Goal: Transaction & Acquisition: Book appointment/travel/reservation

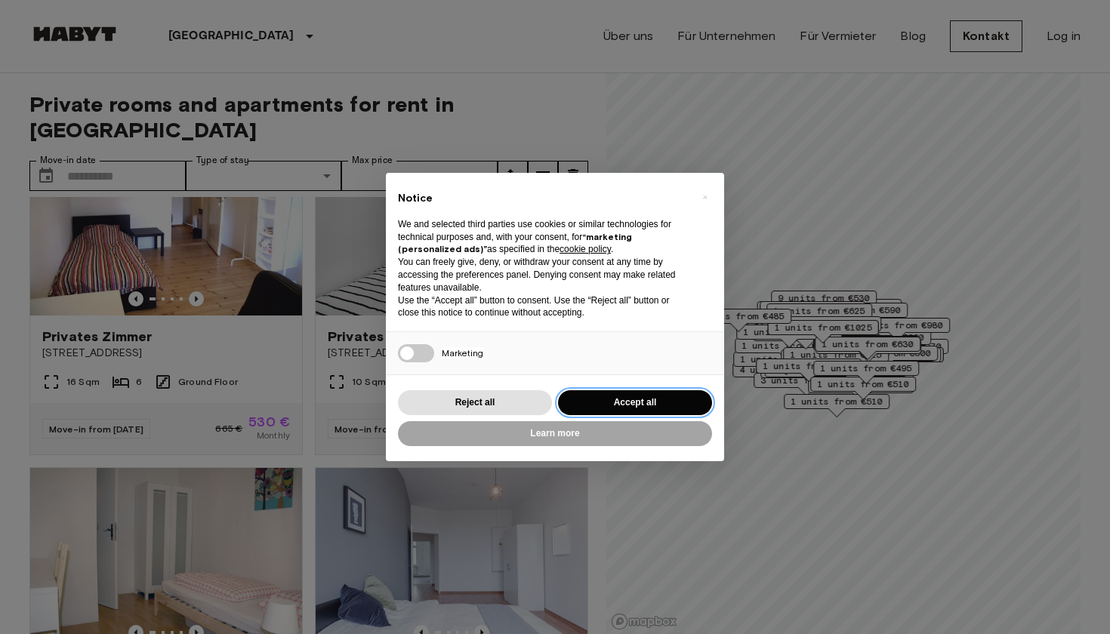
click at [597, 394] on button "Accept all" at bounding box center [635, 402] width 154 height 25
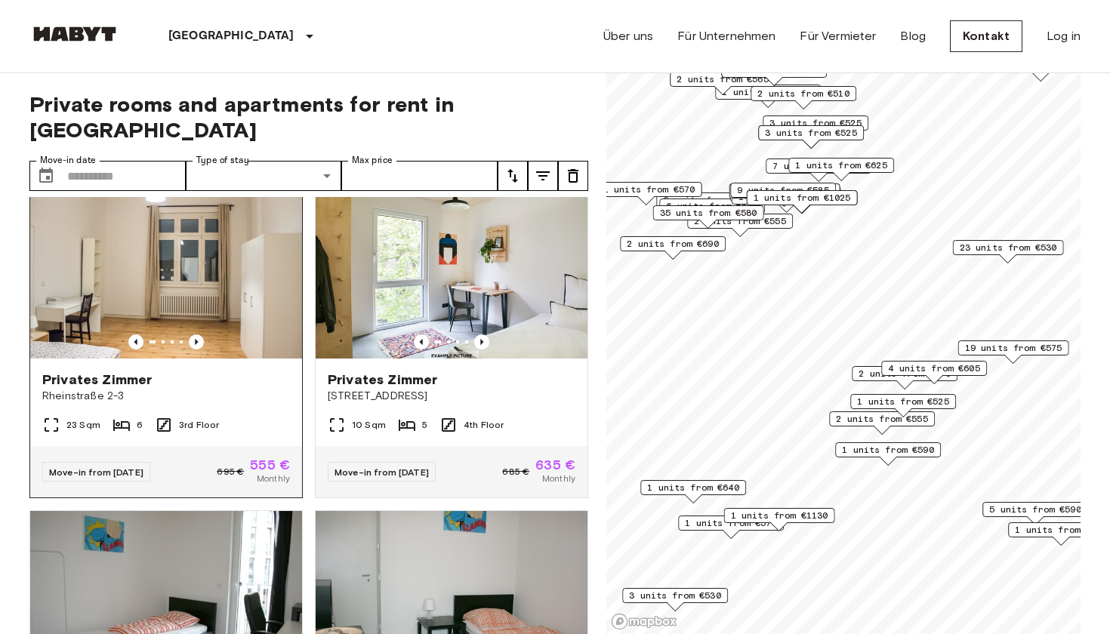
scroll to position [366, 0]
click at [197, 335] on icon "Previous image" at bounding box center [196, 342] width 15 height 15
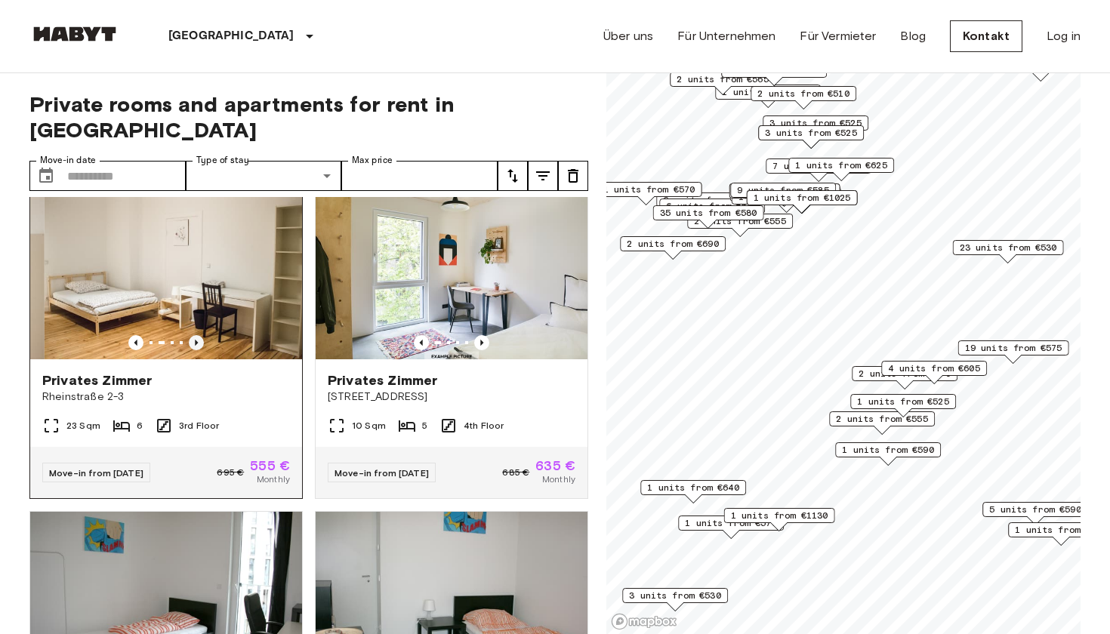
click at [197, 335] on icon "Previous image" at bounding box center [196, 342] width 15 height 15
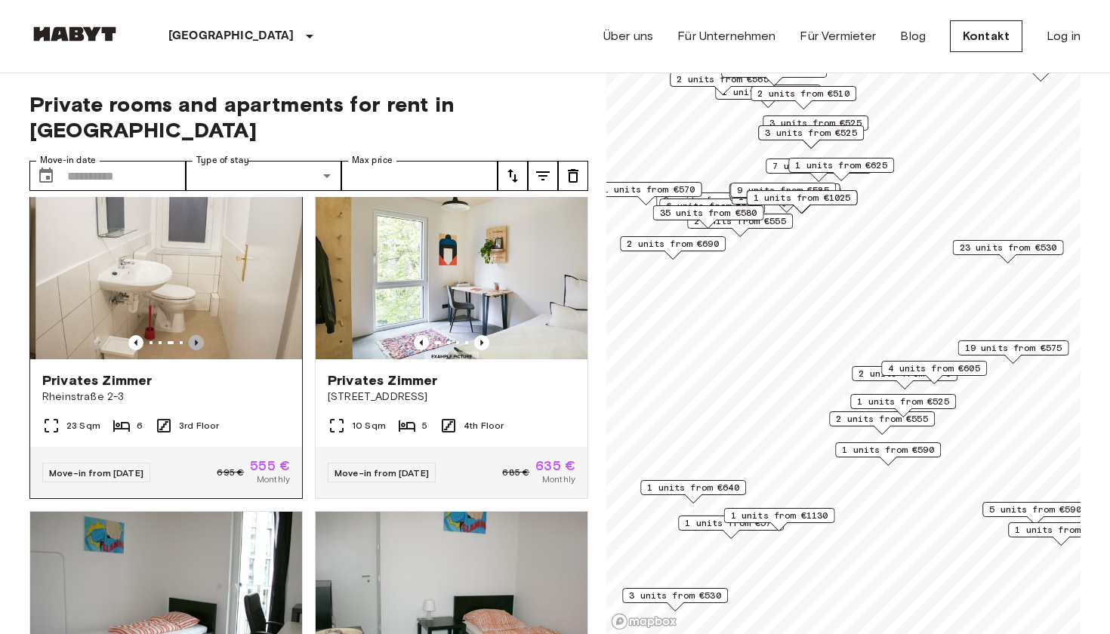
click at [197, 335] on icon "Previous image" at bounding box center [196, 342] width 15 height 15
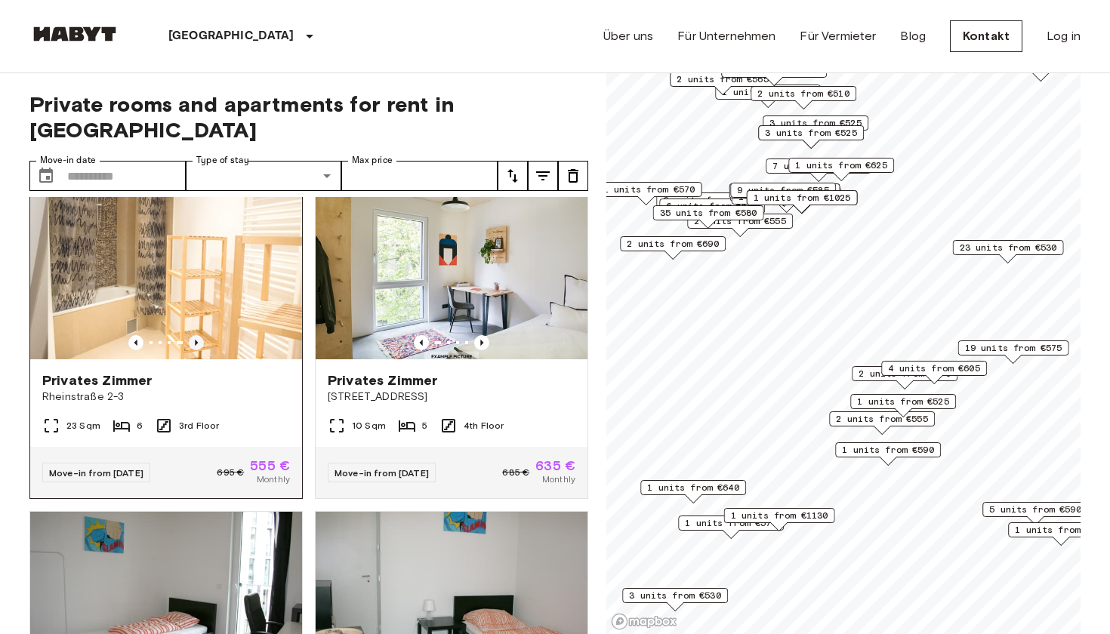
click at [197, 335] on icon "Previous image" at bounding box center [196, 342] width 15 height 15
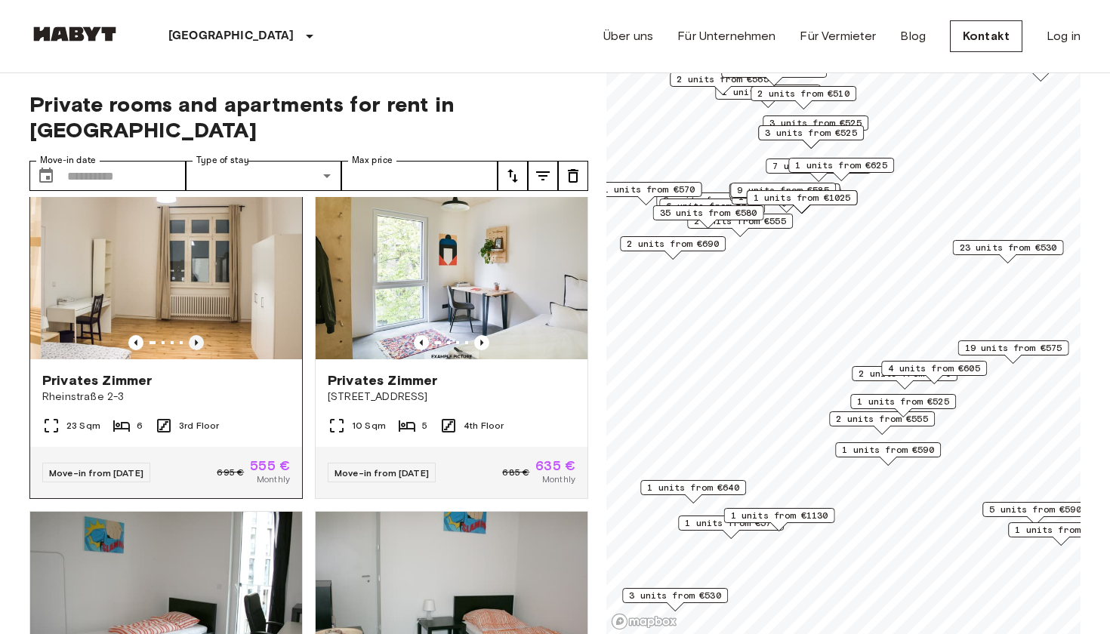
click at [197, 335] on icon "Previous image" at bounding box center [196, 342] width 15 height 15
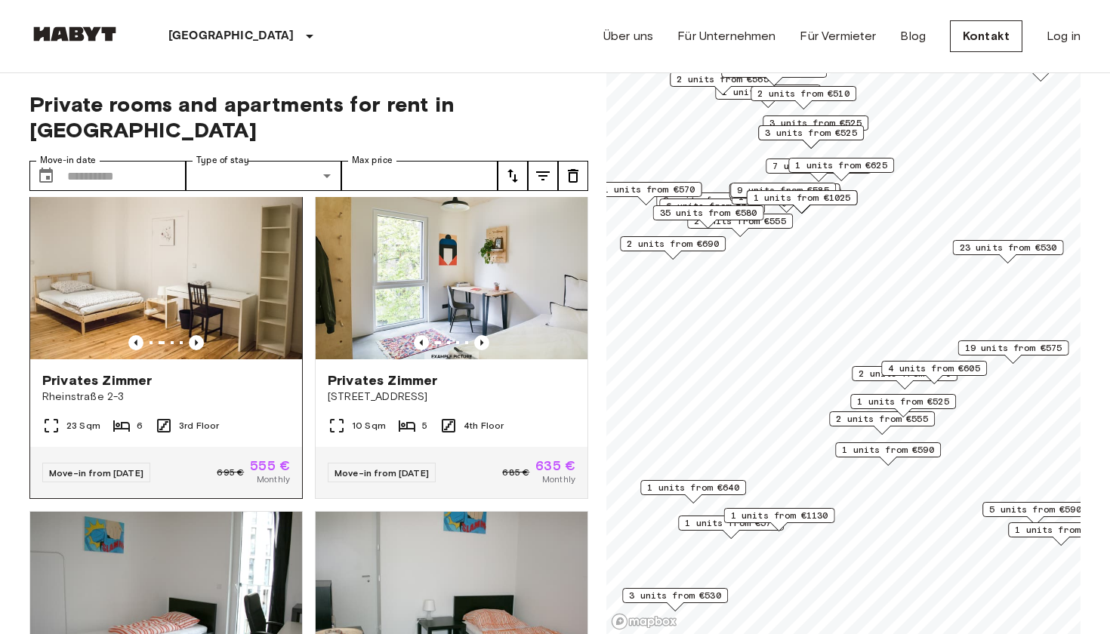
click at [211, 267] on img at bounding box center [166, 268] width 272 height 181
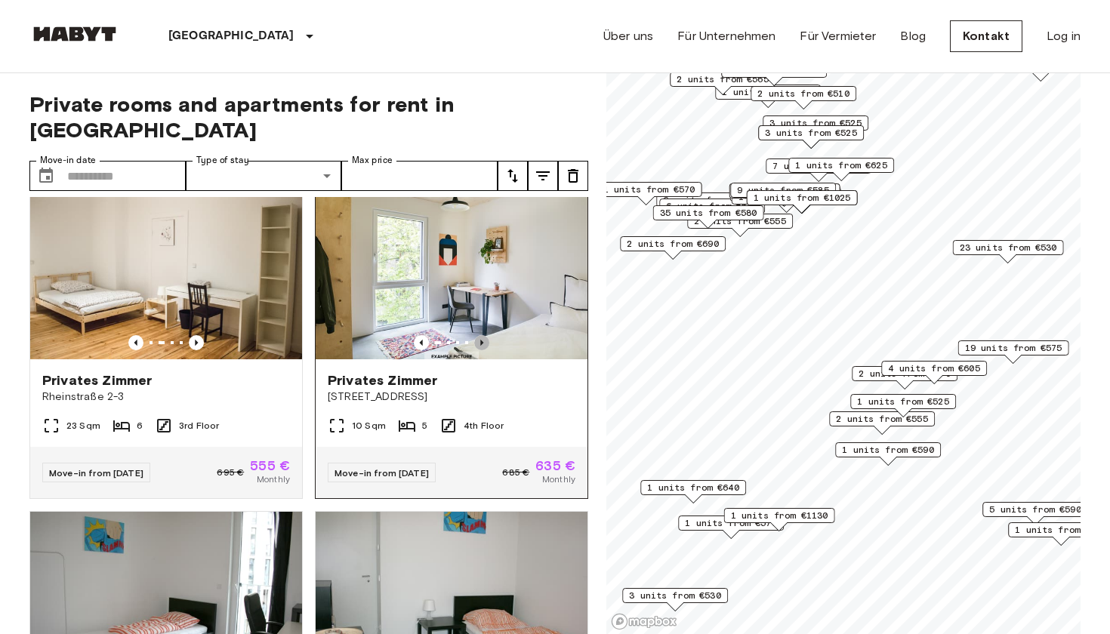
click at [477, 335] on icon "Previous image" at bounding box center [481, 342] width 15 height 15
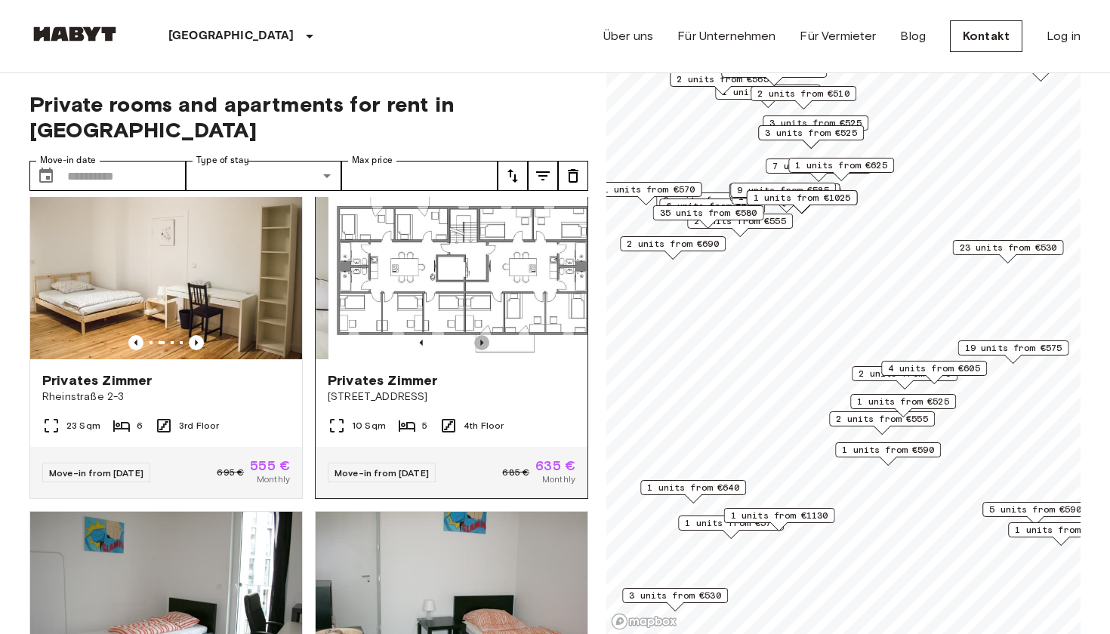
click at [477, 335] on icon "Previous image" at bounding box center [481, 342] width 15 height 15
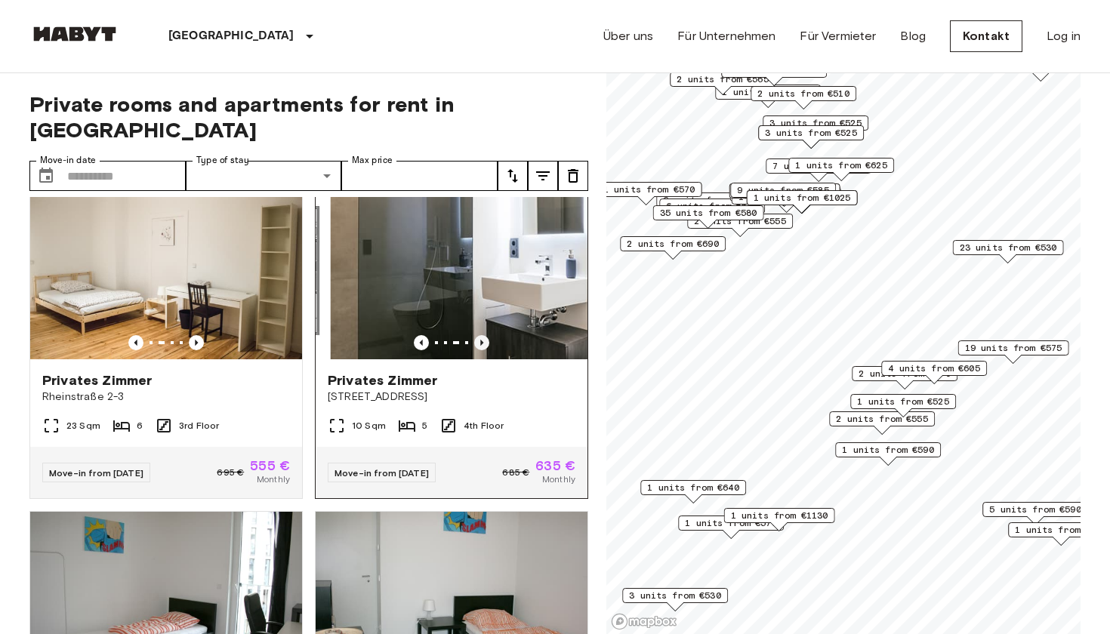
click at [477, 335] on icon "Previous image" at bounding box center [481, 342] width 15 height 15
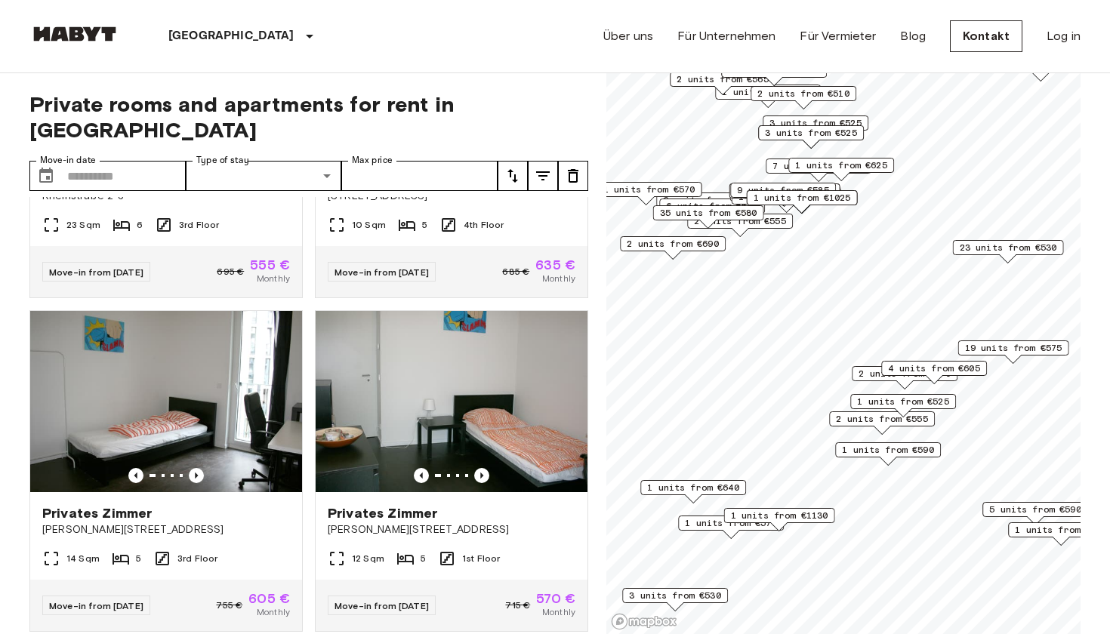
scroll to position [555, 0]
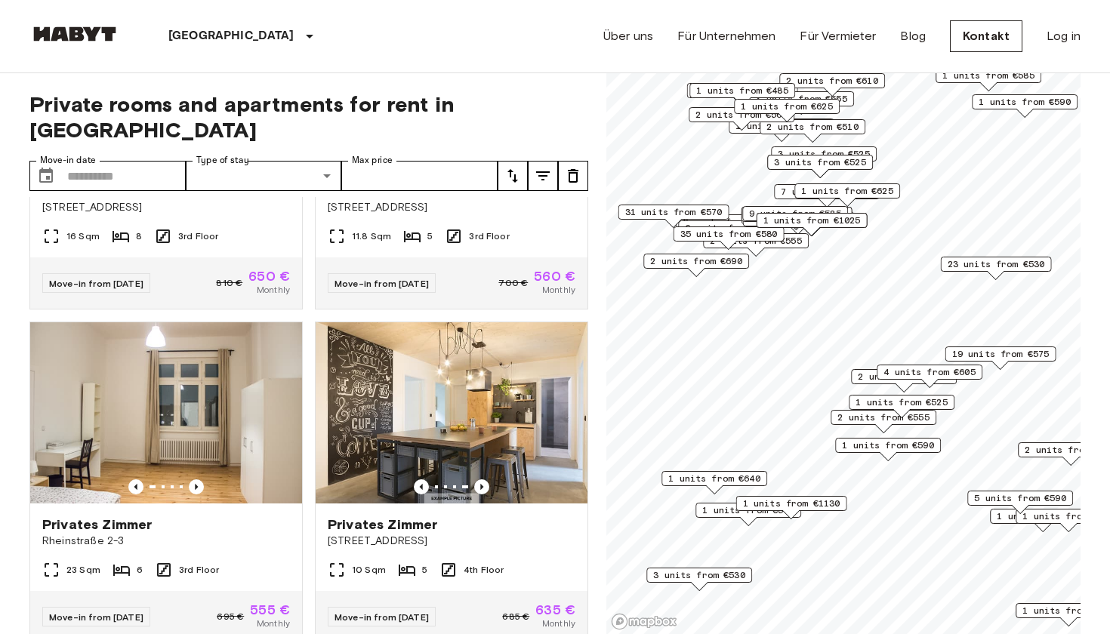
click at [985, 356] on span "19 units from €575" at bounding box center [1000, 354] width 97 height 14
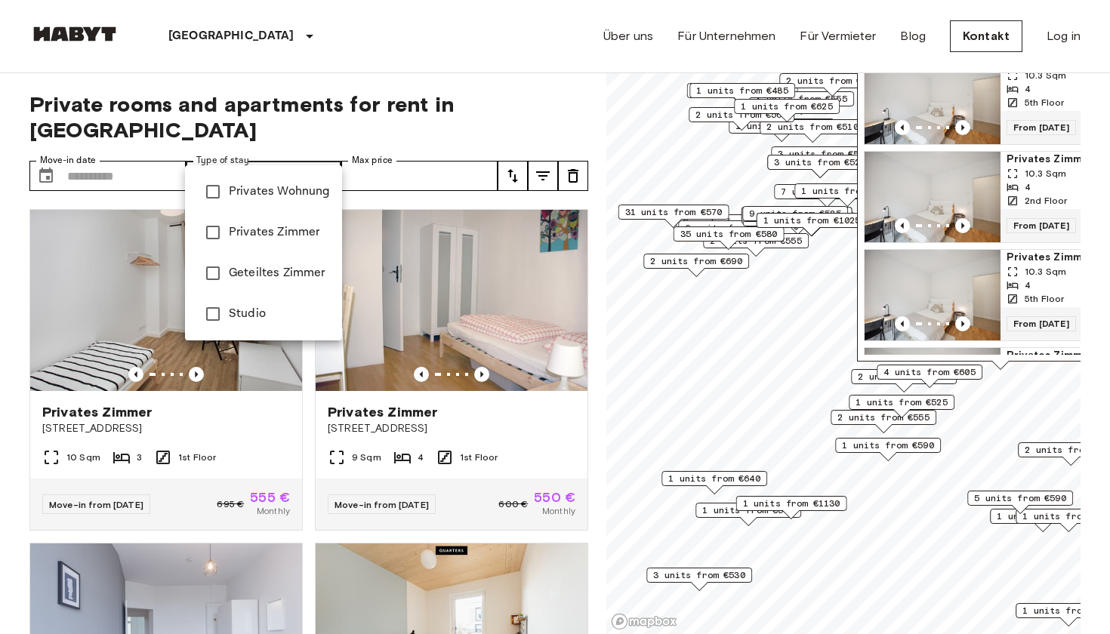
type input "**********"
click at [316, 119] on div at bounding box center [555, 317] width 1110 height 634
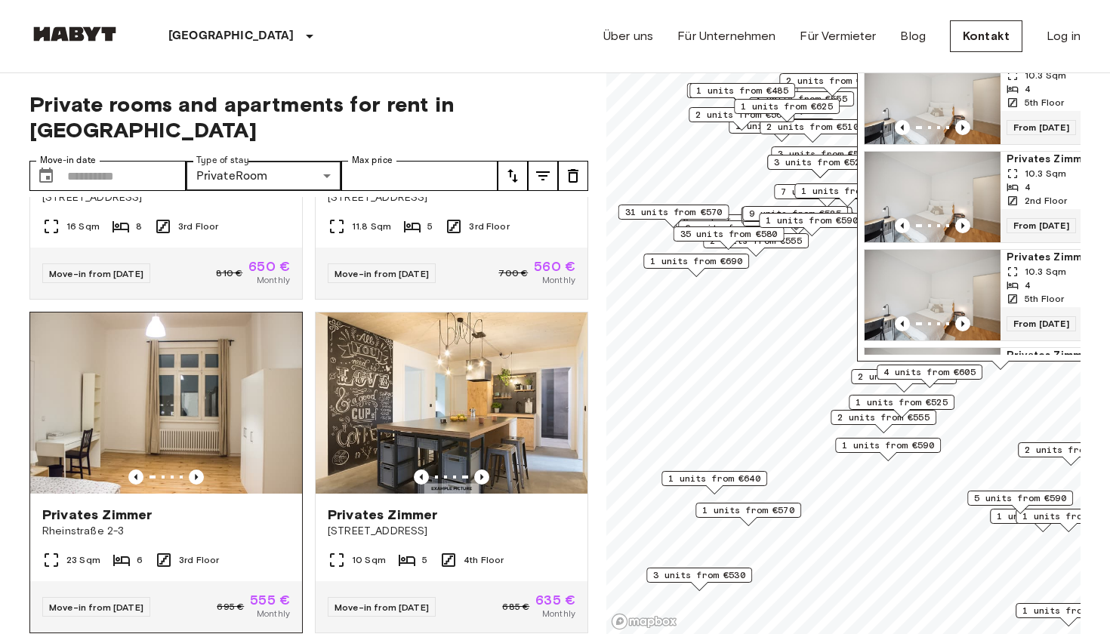
scroll to position [569, 0]
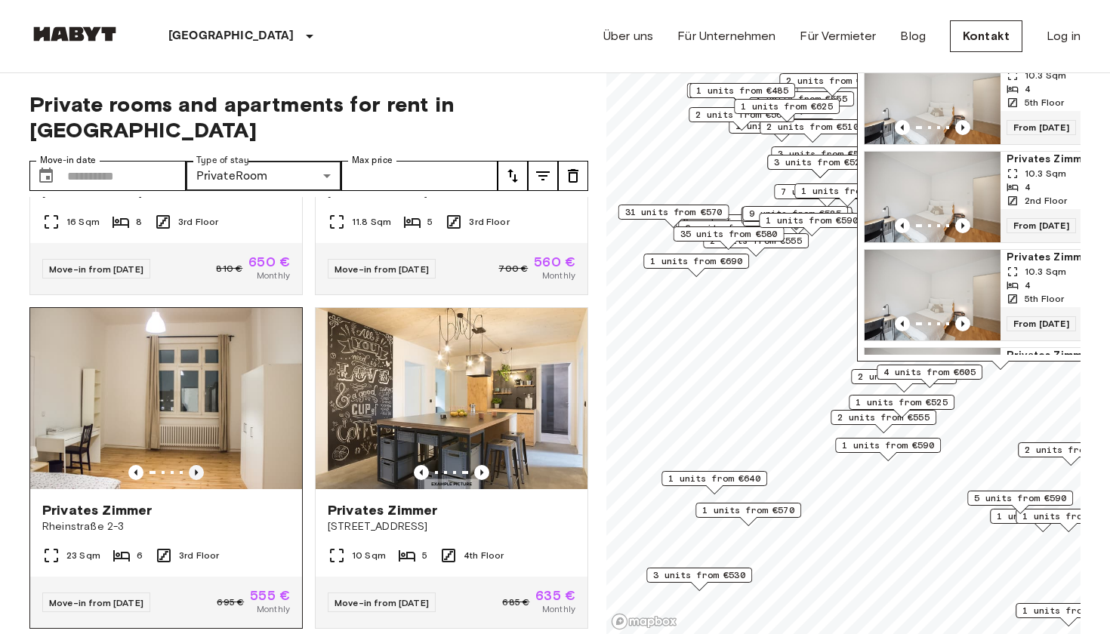
click at [196, 465] on icon "Previous image" at bounding box center [196, 472] width 15 height 15
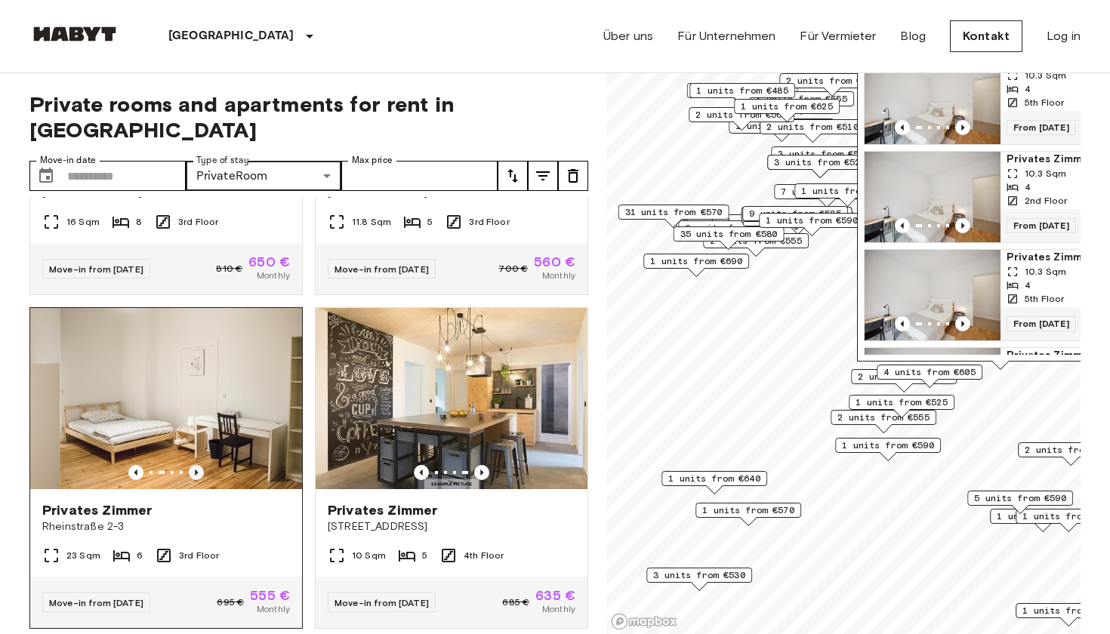
click at [196, 465] on icon "Previous image" at bounding box center [196, 472] width 15 height 15
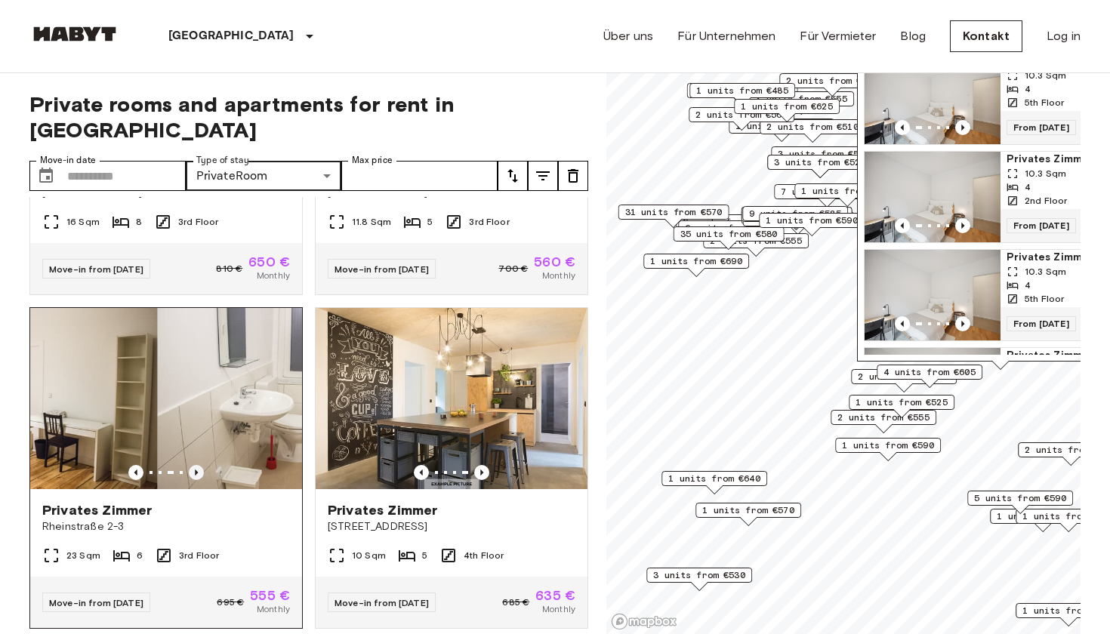
click at [196, 465] on icon "Previous image" at bounding box center [196, 472] width 15 height 15
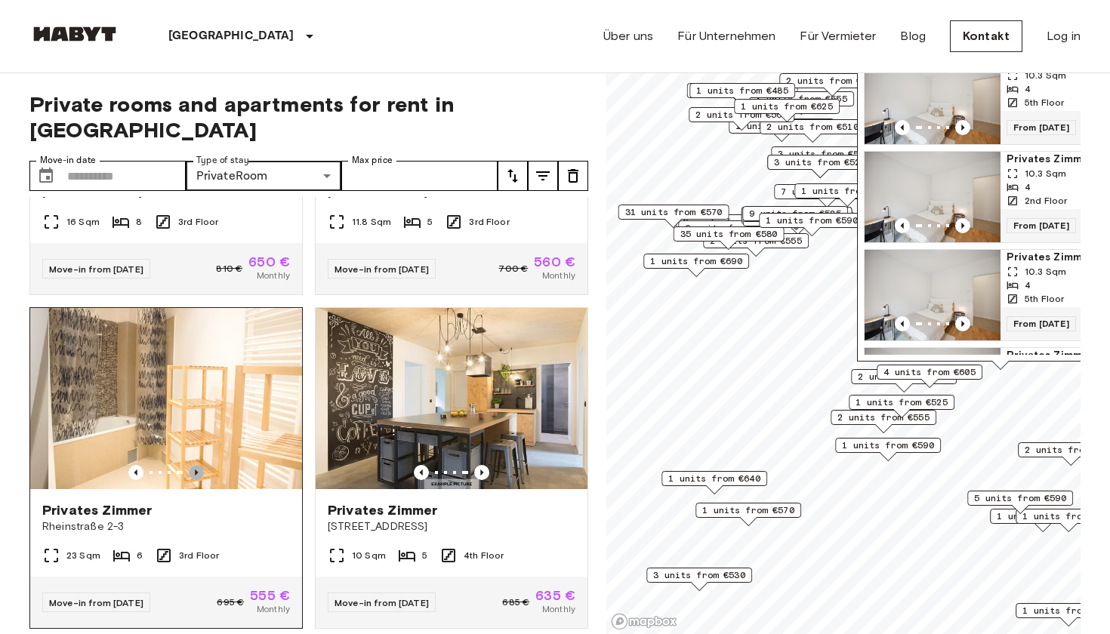
click at [196, 465] on icon "Previous image" at bounding box center [196, 472] width 15 height 15
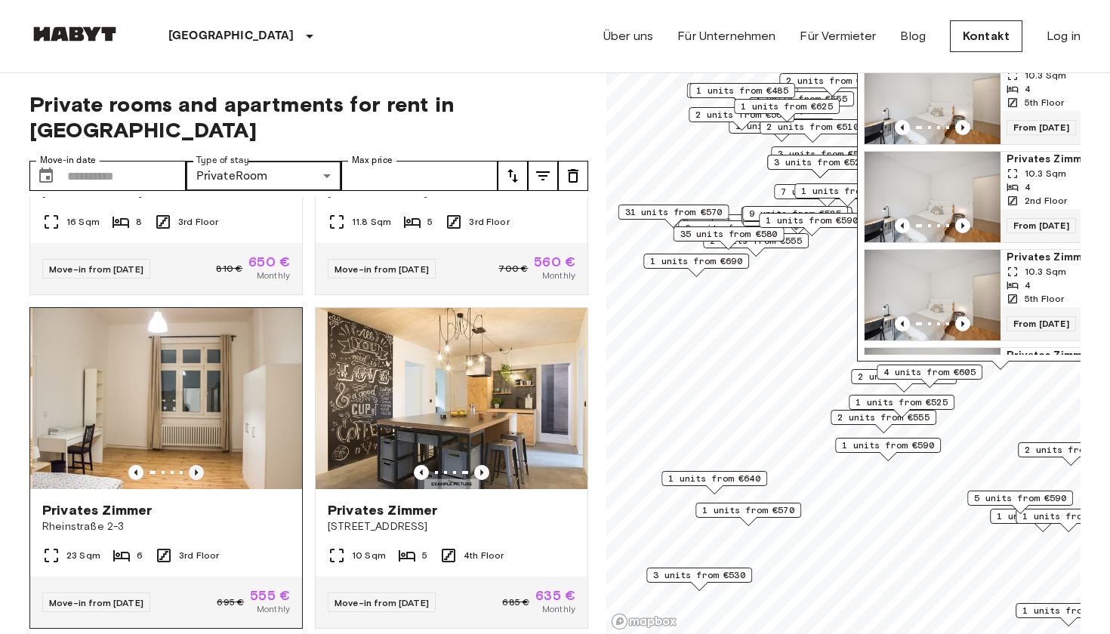
click at [196, 465] on icon "Previous image" at bounding box center [196, 472] width 15 height 15
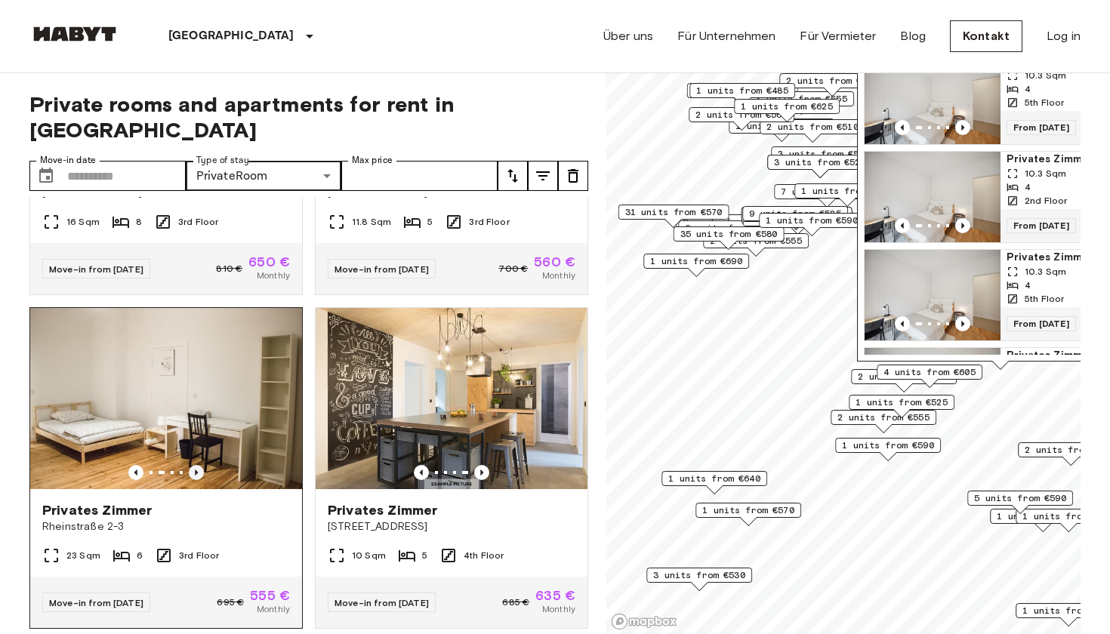
click at [196, 465] on icon "Previous image" at bounding box center [196, 472] width 15 height 15
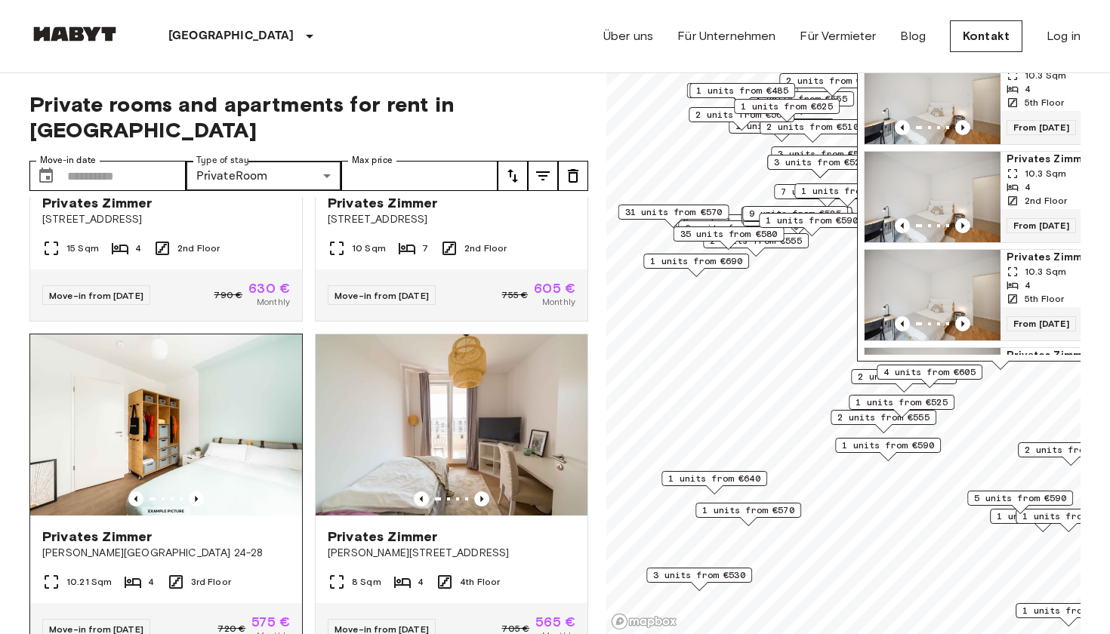
scroll to position [2882, 0]
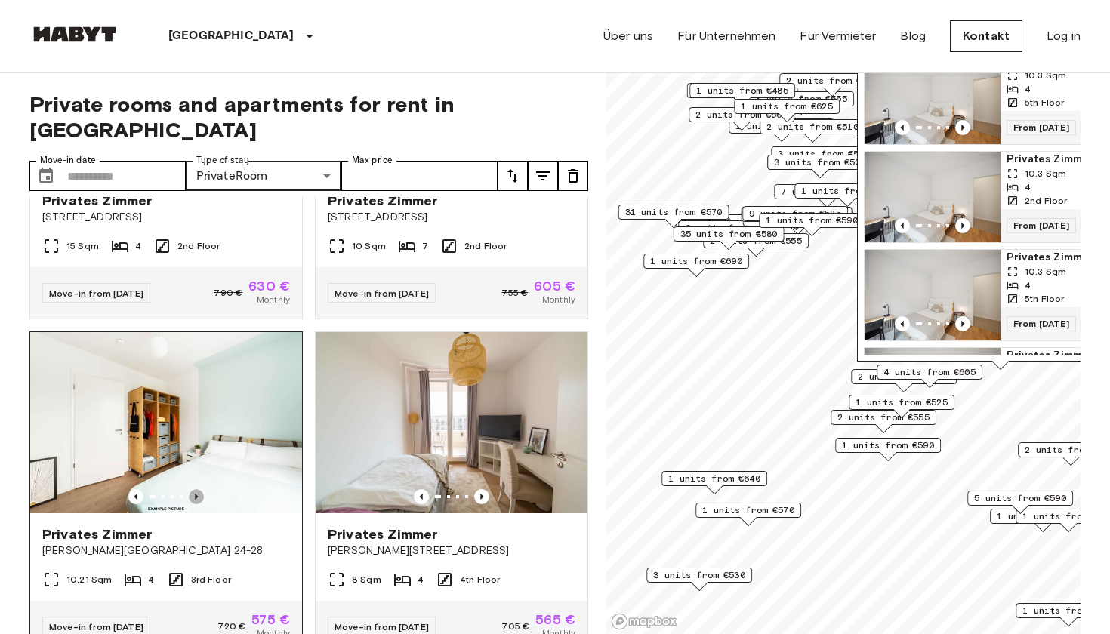
click at [195, 489] on icon "Previous image" at bounding box center [196, 496] width 15 height 15
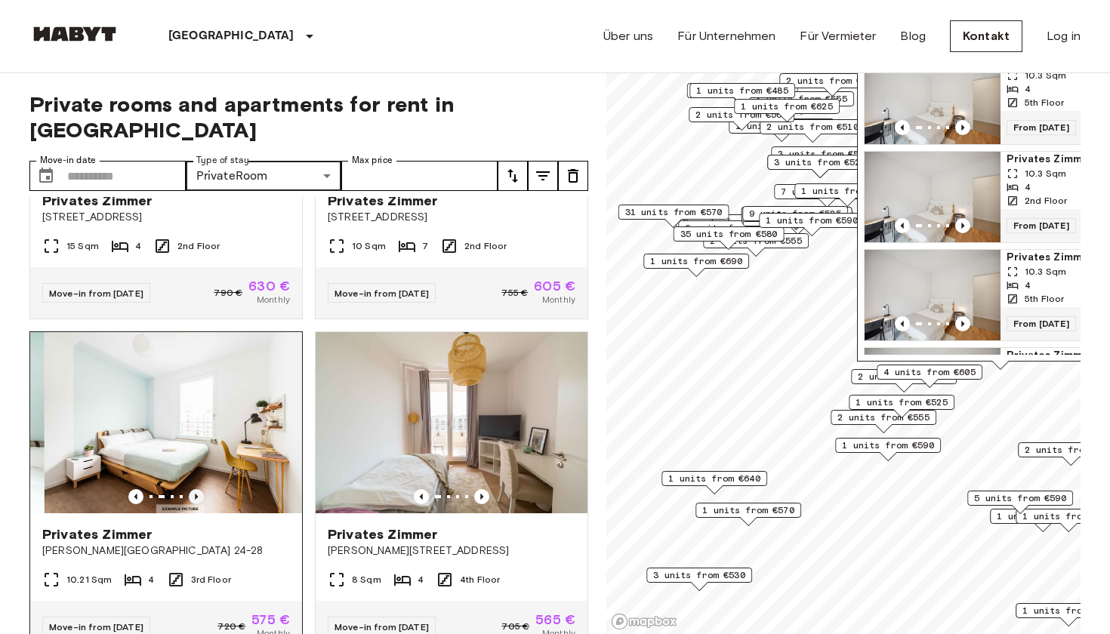
click at [195, 489] on icon "Previous image" at bounding box center [196, 496] width 15 height 15
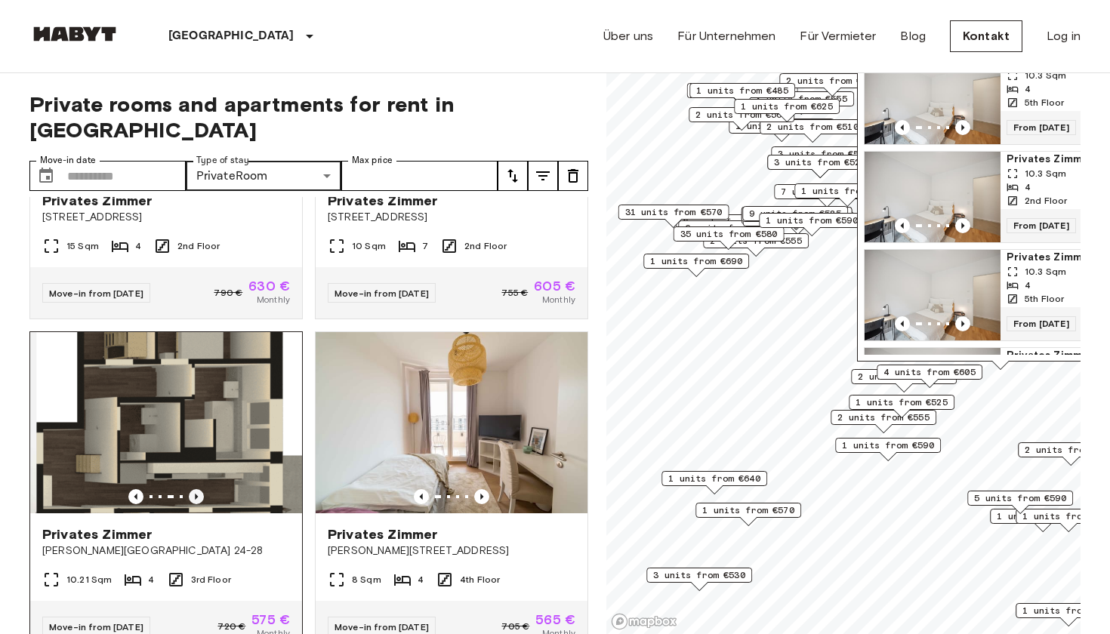
click at [196, 489] on icon "Previous image" at bounding box center [196, 496] width 15 height 15
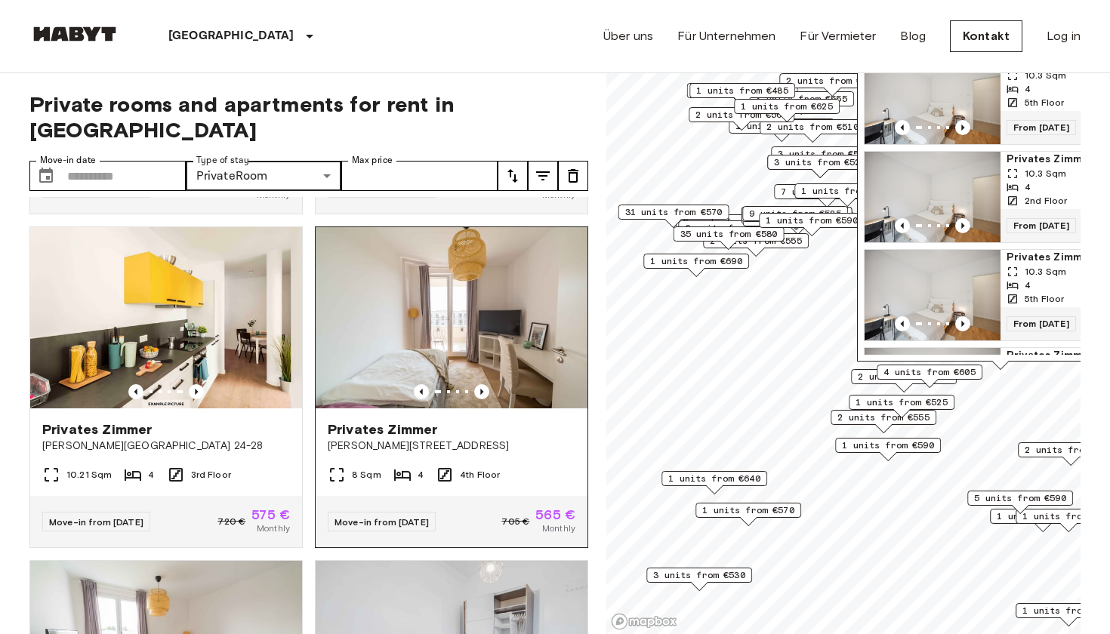
scroll to position [2989, 0]
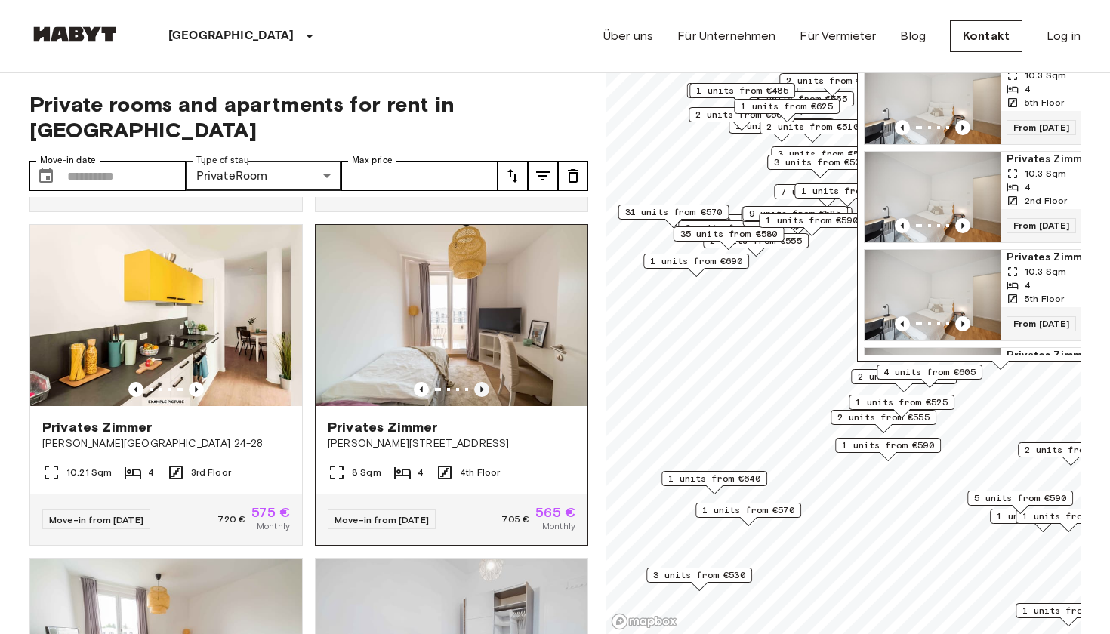
click at [480, 382] on icon "Previous image" at bounding box center [481, 389] width 15 height 15
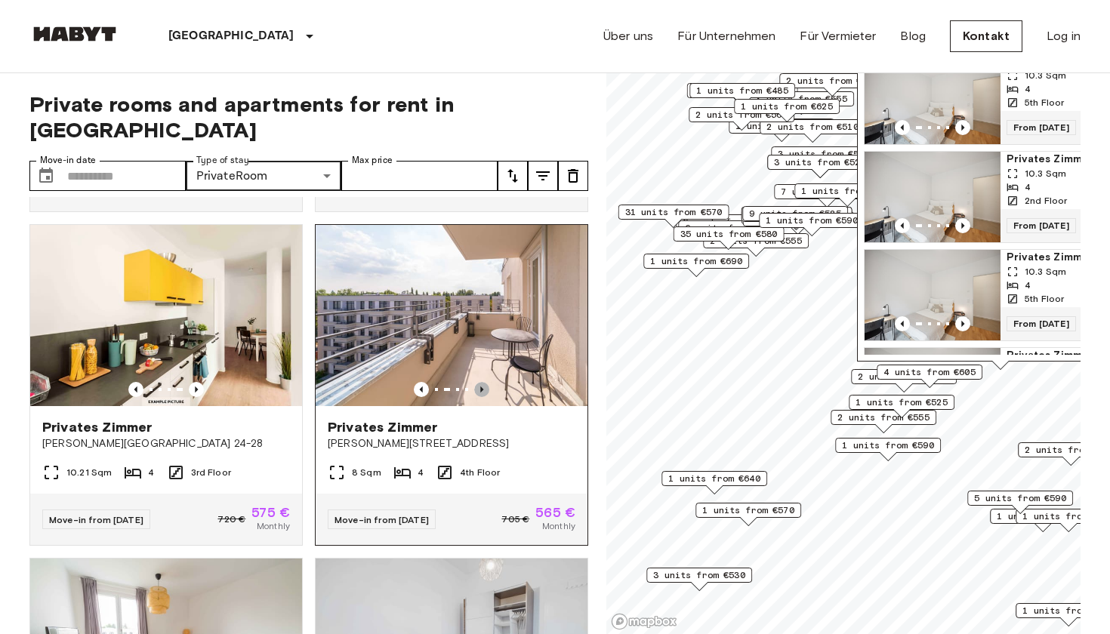
click at [480, 382] on icon "Previous image" at bounding box center [481, 389] width 15 height 15
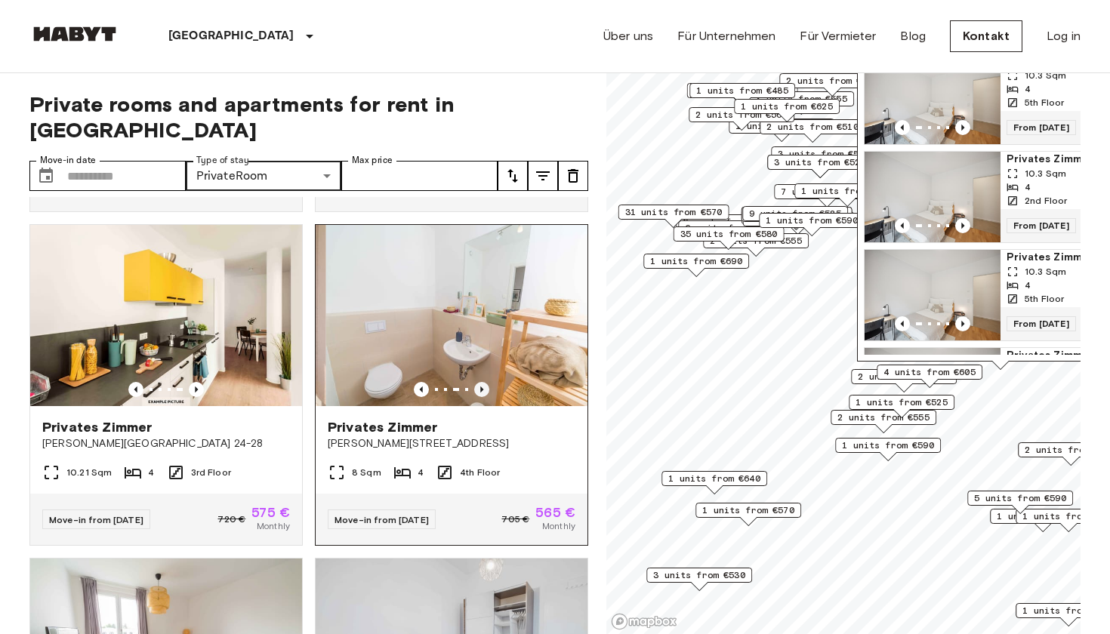
click at [479, 382] on icon "Previous image" at bounding box center [481, 389] width 15 height 15
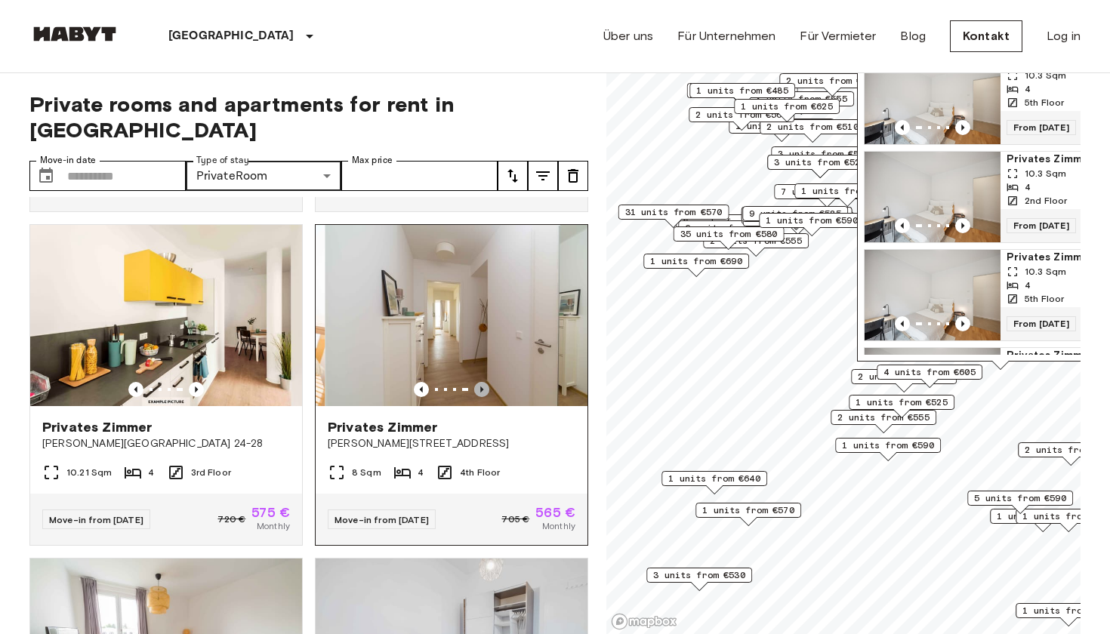
click at [479, 382] on icon "Previous image" at bounding box center [481, 389] width 15 height 15
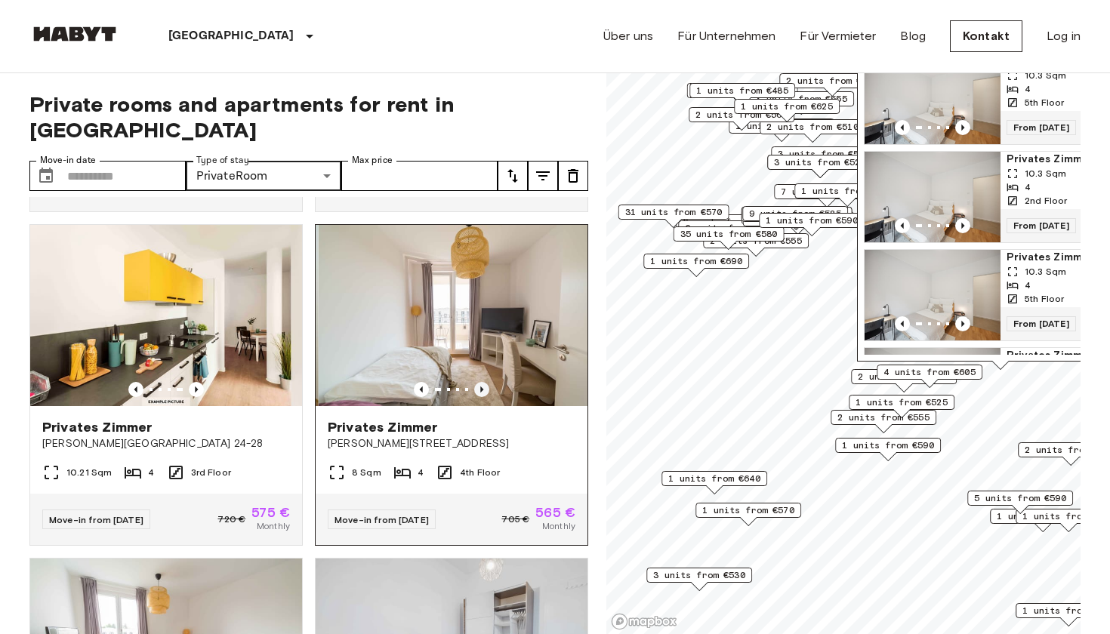
click at [479, 382] on icon "Previous image" at bounding box center [481, 389] width 15 height 15
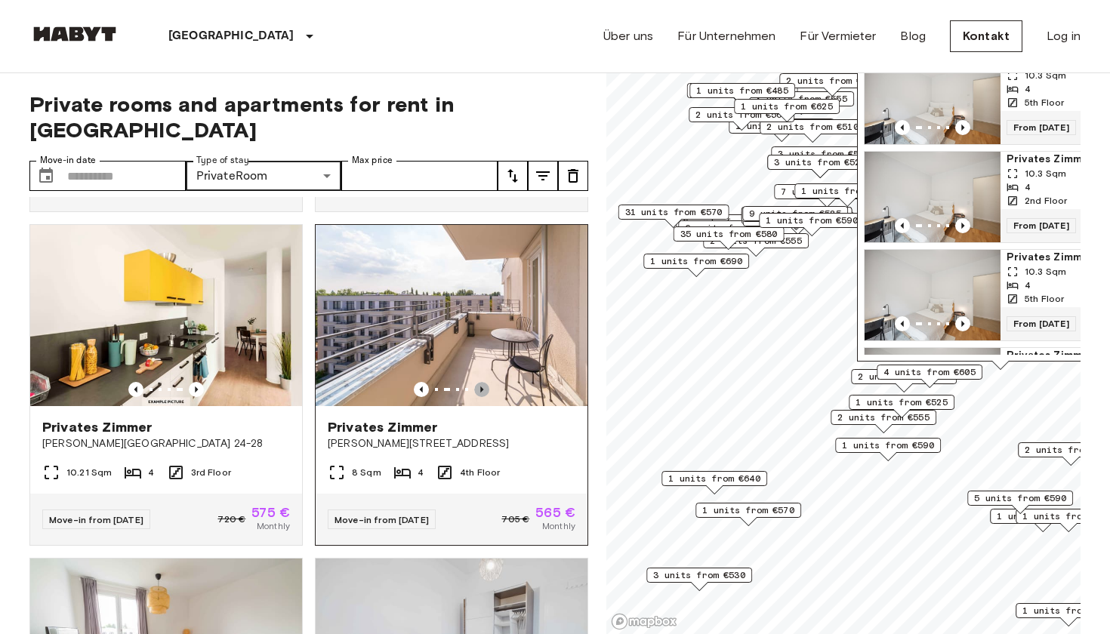
click at [479, 382] on icon "Previous image" at bounding box center [481, 389] width 15 height 15
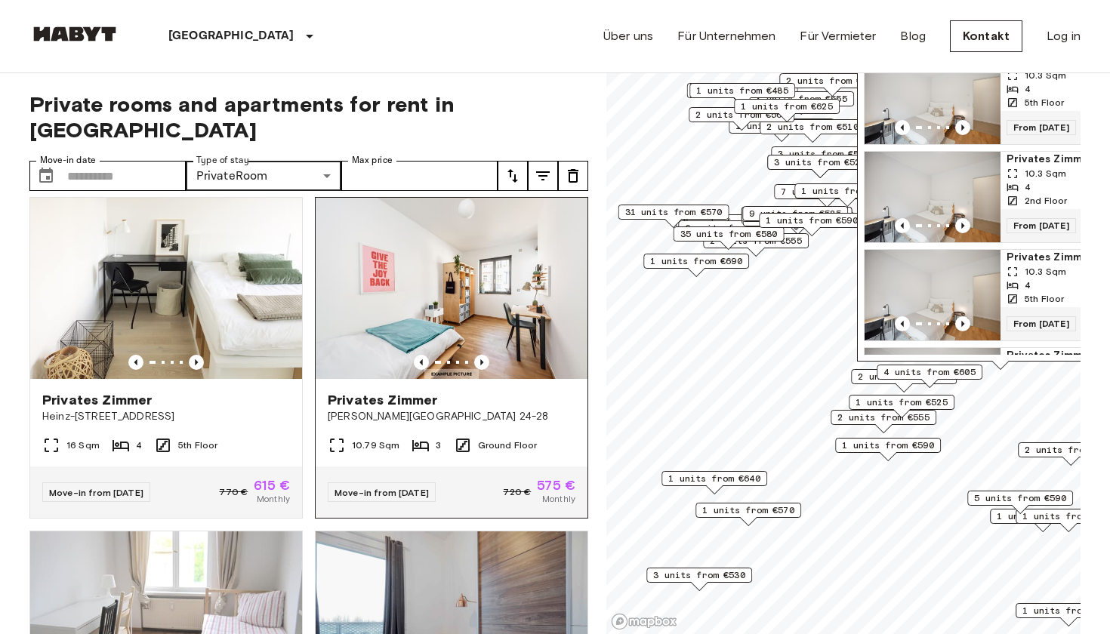
scroll to position [4022, 0]
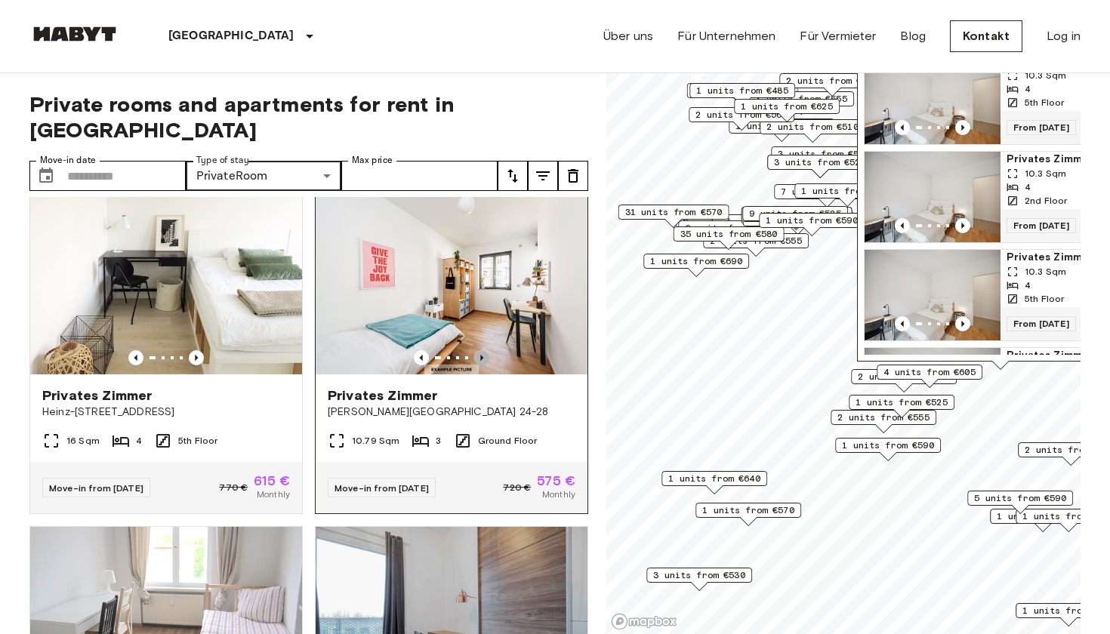
click at [482, 350] on icon "Previous image" at bounding box center [481, 357] width 15 height 15
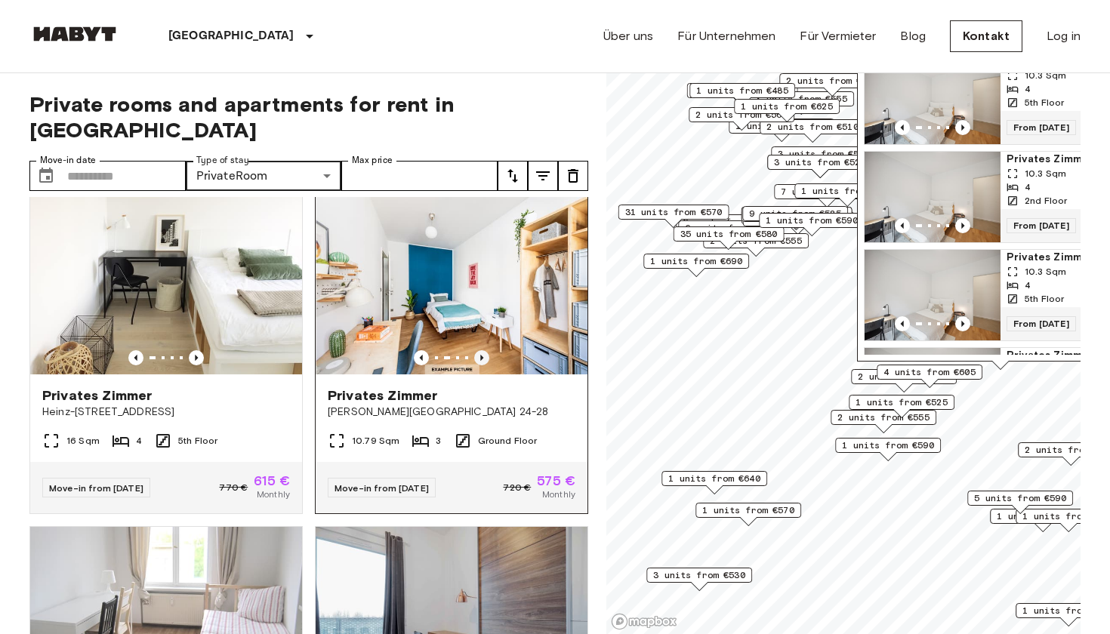
click at [482, 350] on icon "Previous image" at bounding box center [481, 357] width 15 height 15
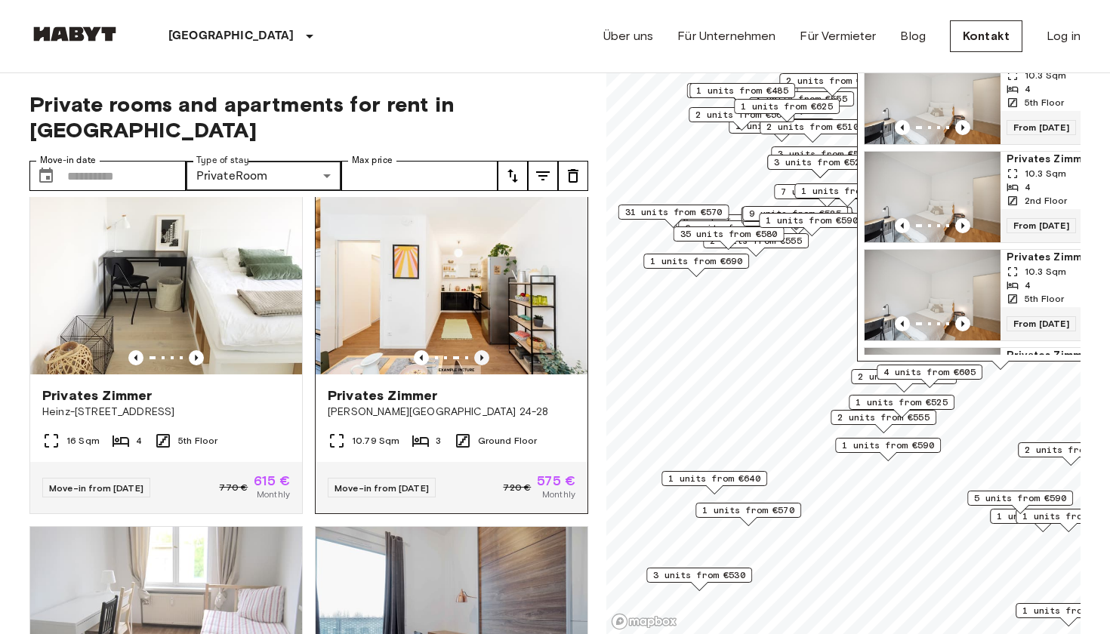
click at [482, 350] on icon "Previous image" at bounding box center [481, 357] width 15 height 15
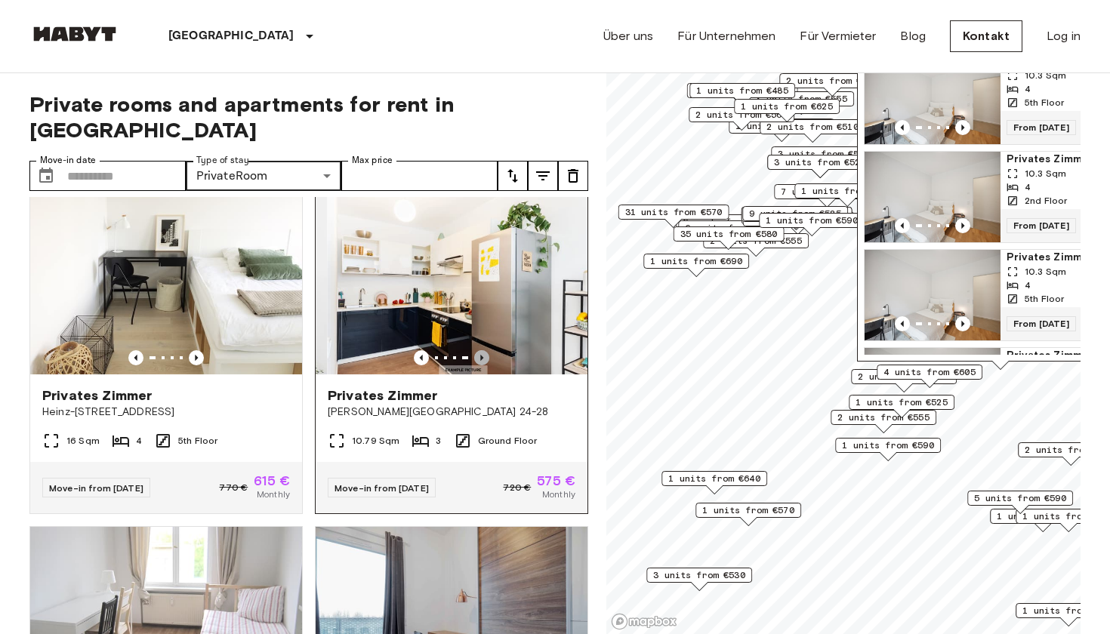
click at [482, 350] on icon "Previous image" at bounding box center [481, 357] width 15 height 15
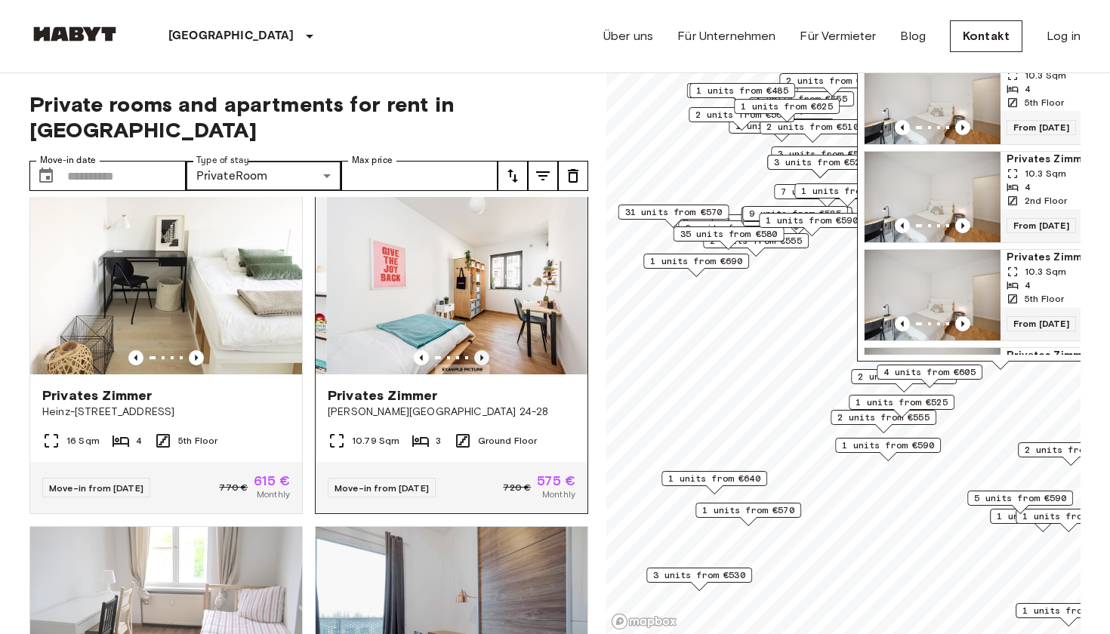
click at [482, 350] on icon "Previous image" at bounding box center [481, 357] width 15 height 15
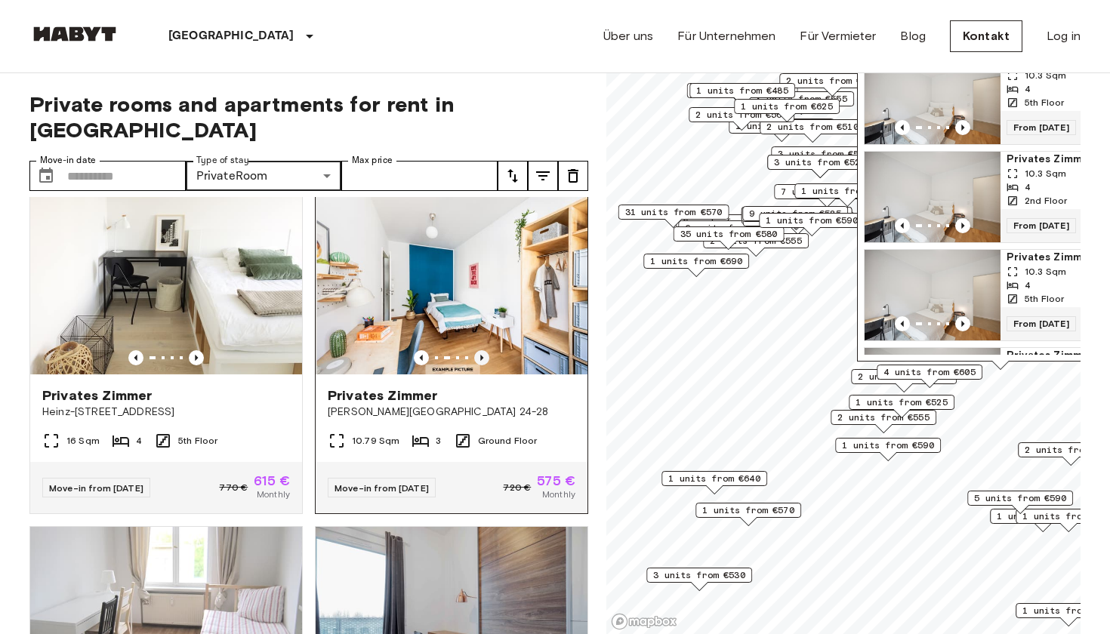
click at [482, 350] on icon "Previous image" at bounding box center [481, 357] width 15 height 15
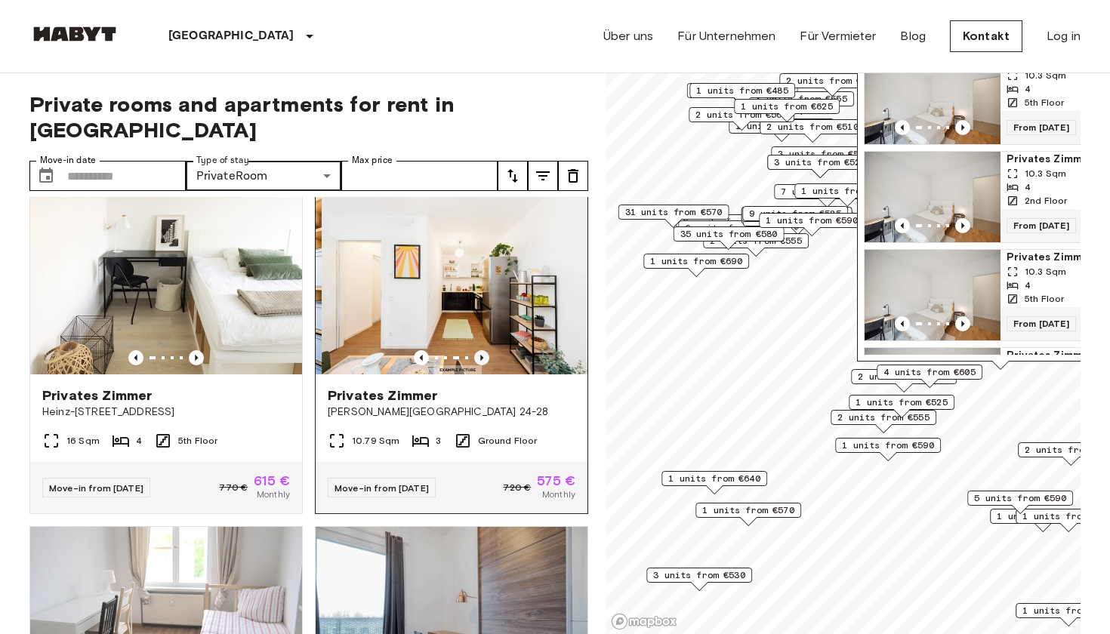
click at [482, 350] on icon "Previous image" at bounding box center [481, 357] width 15 height 15
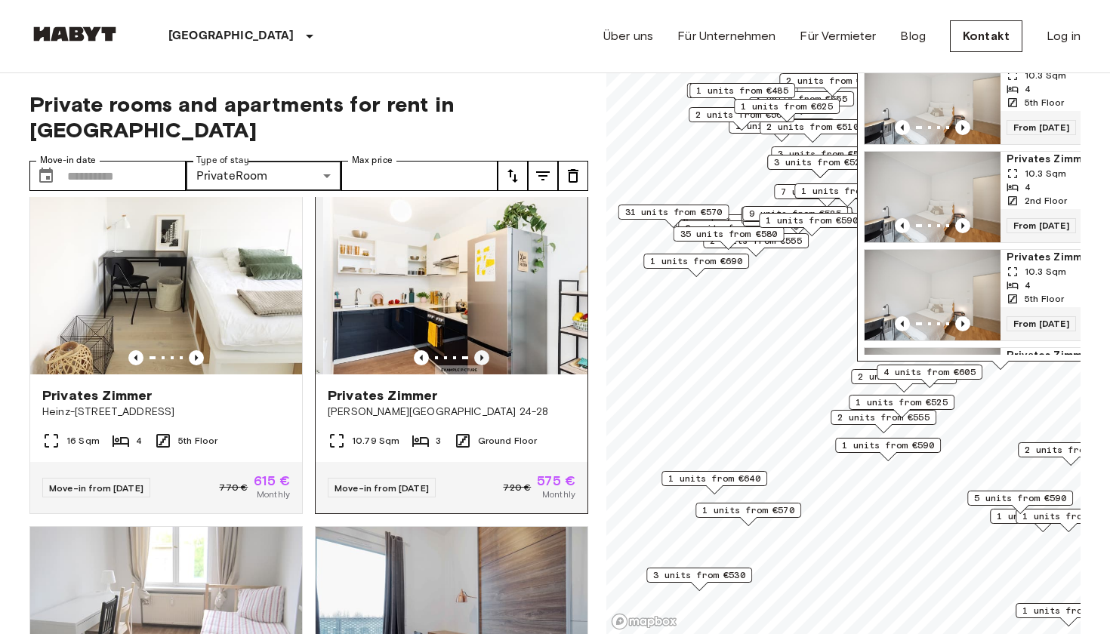
click at [482, 350] on icon "Previous image" at bounding box center [481, 357] width 15 height 15
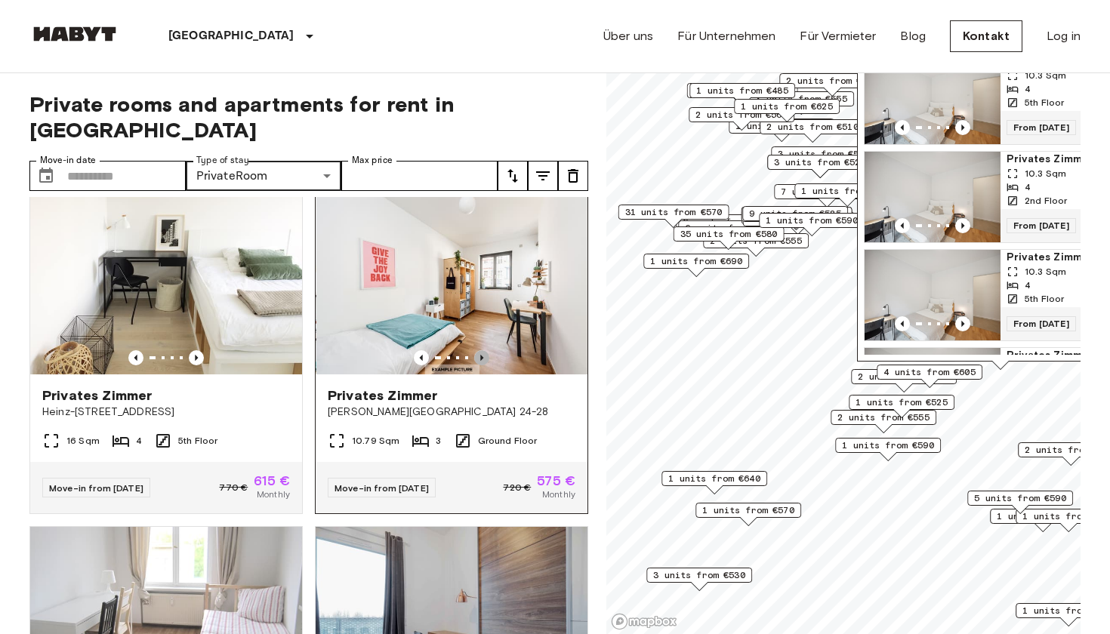
click at [482, 350] on icon "Previous image" at bounding box center [481, 357] width 15 height 15
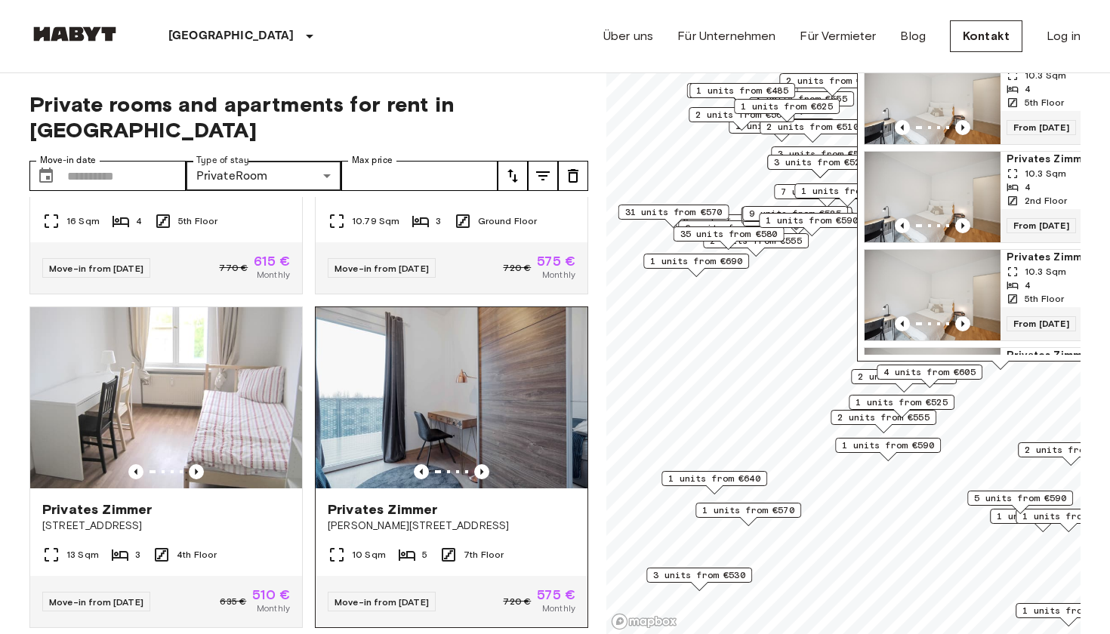
scroll to position [4253, 0]
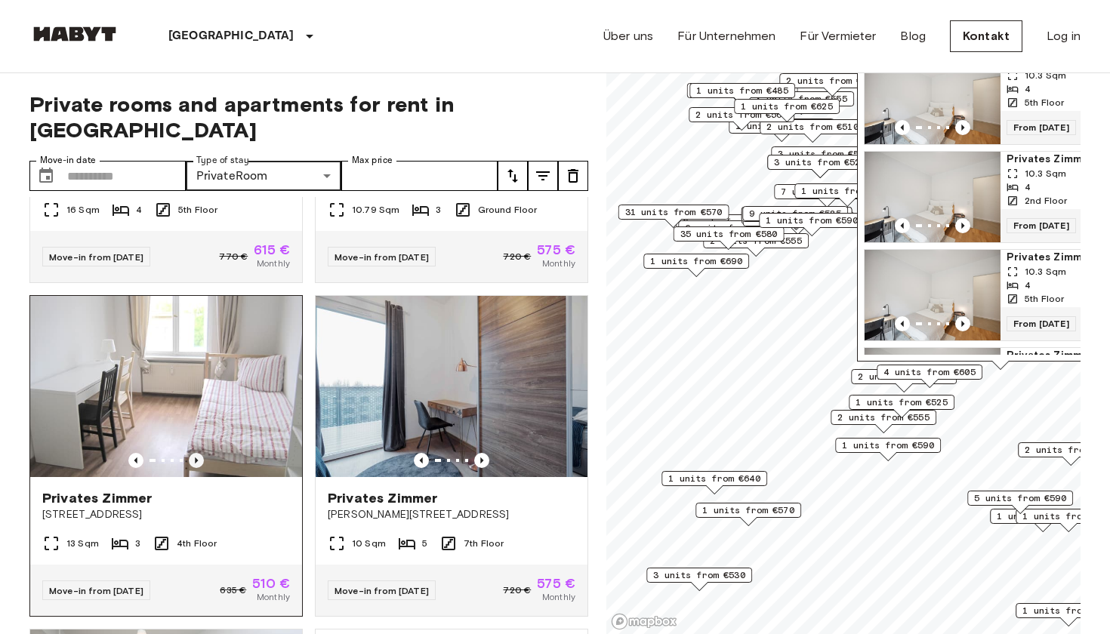
click at [198, 453] on icon "Previous image" at bounding box center [196, 460] width 15 height 15
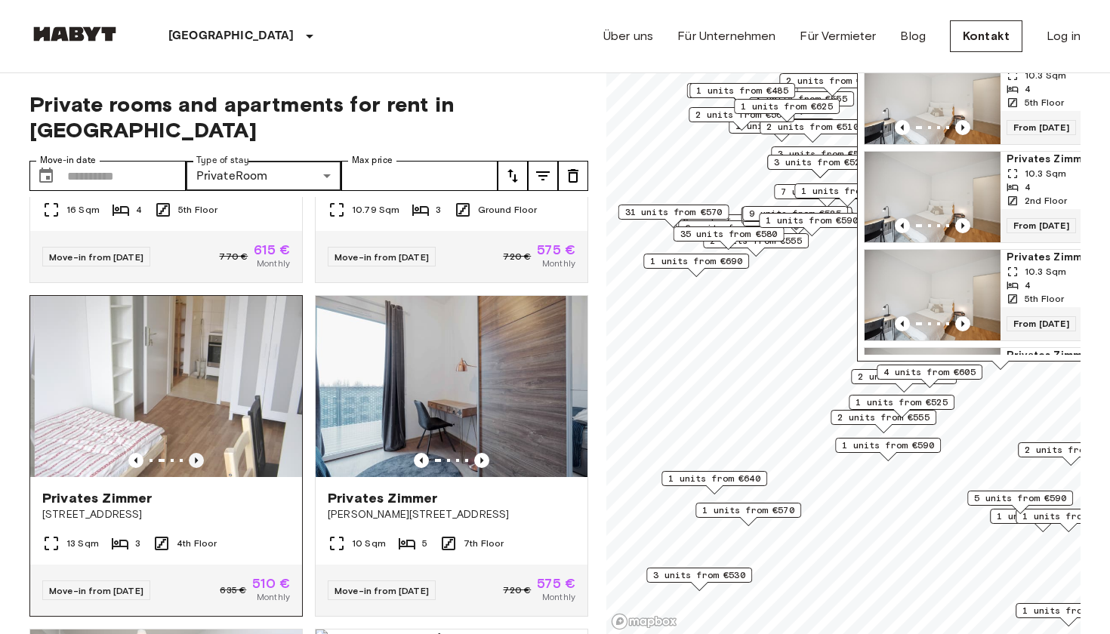
click at [198, 453] on icon "Previous image" at bounding box center [196, 460] width 15 height 15
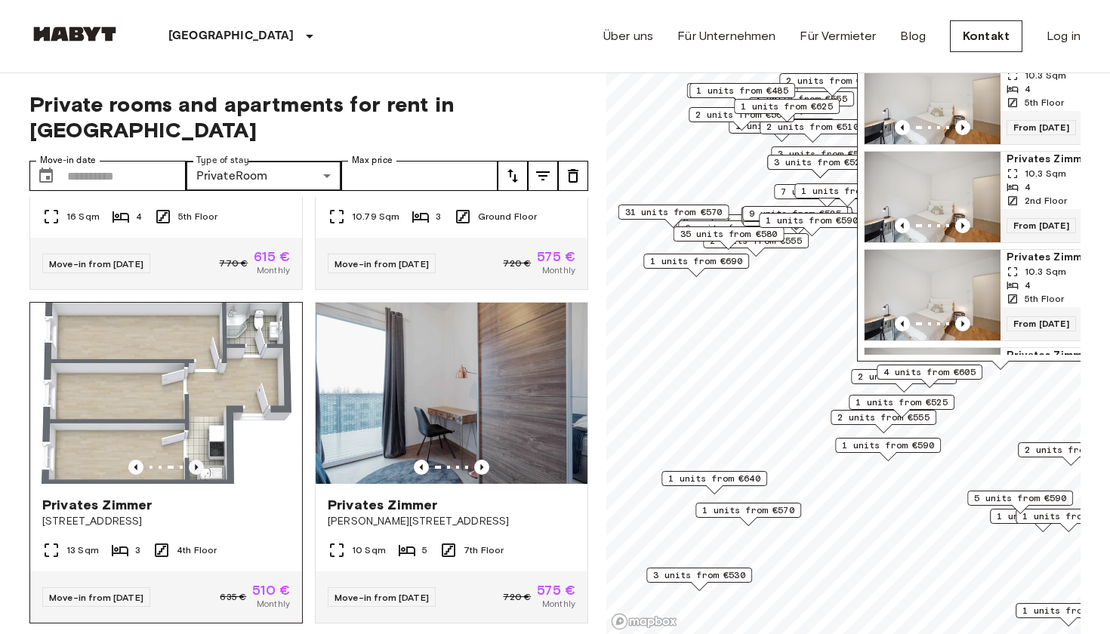
scroll to position [4245, 0]
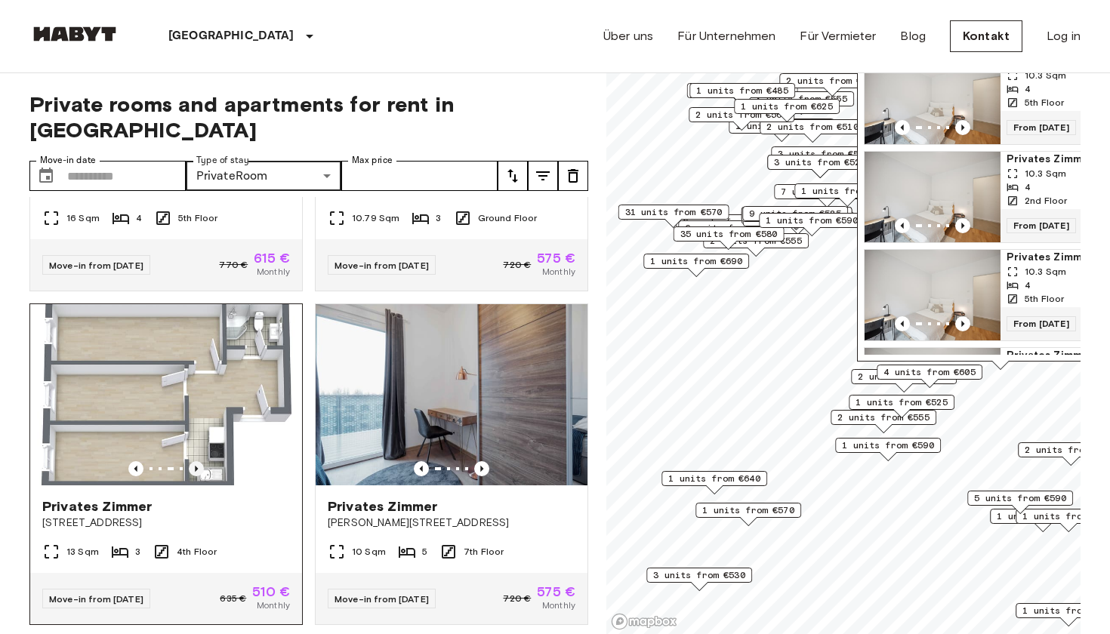
click at [199, 461] on icon "Previous image" at bounding box center [196, 468] width 15 height 15
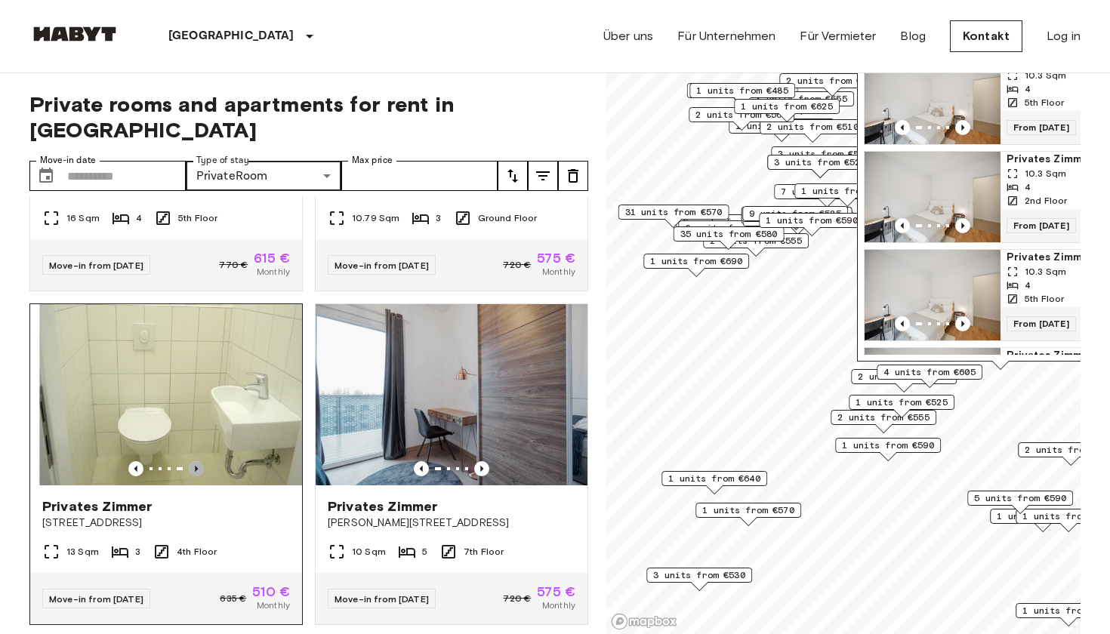
click at [199, 461] on icon "Previous image" at bounding box center [196, 468] width 15 height 15
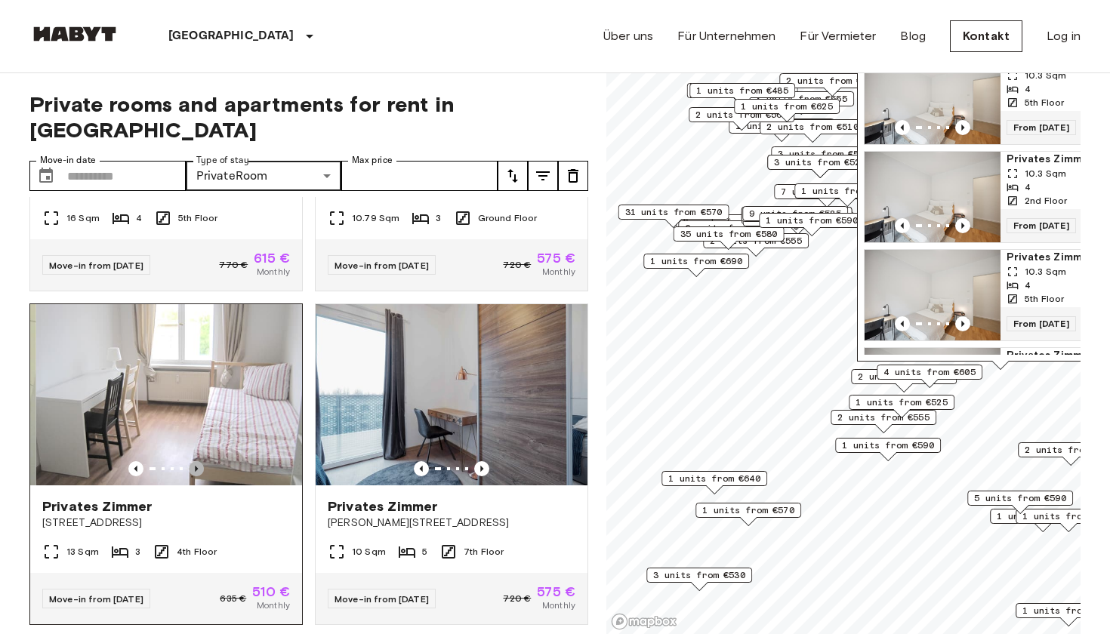
click at [199, 461] on icon "Previous image" at bounding box center [196, 468] width 15 height 15
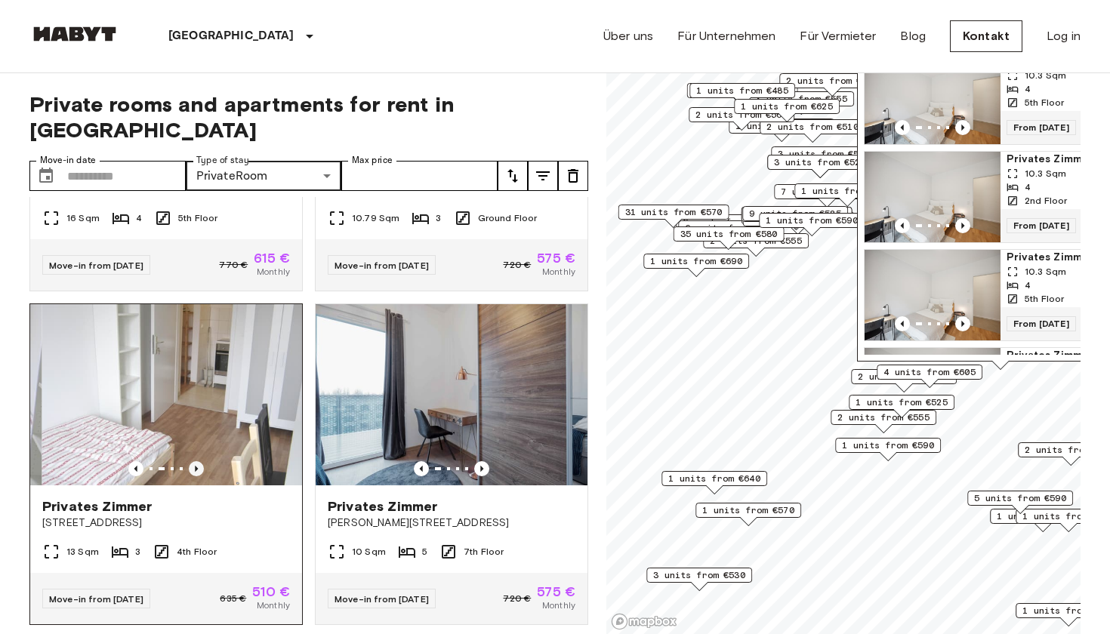
click at [199, 461] on icon "Previous image" at bounding box center [196, 468] width 15 height 15
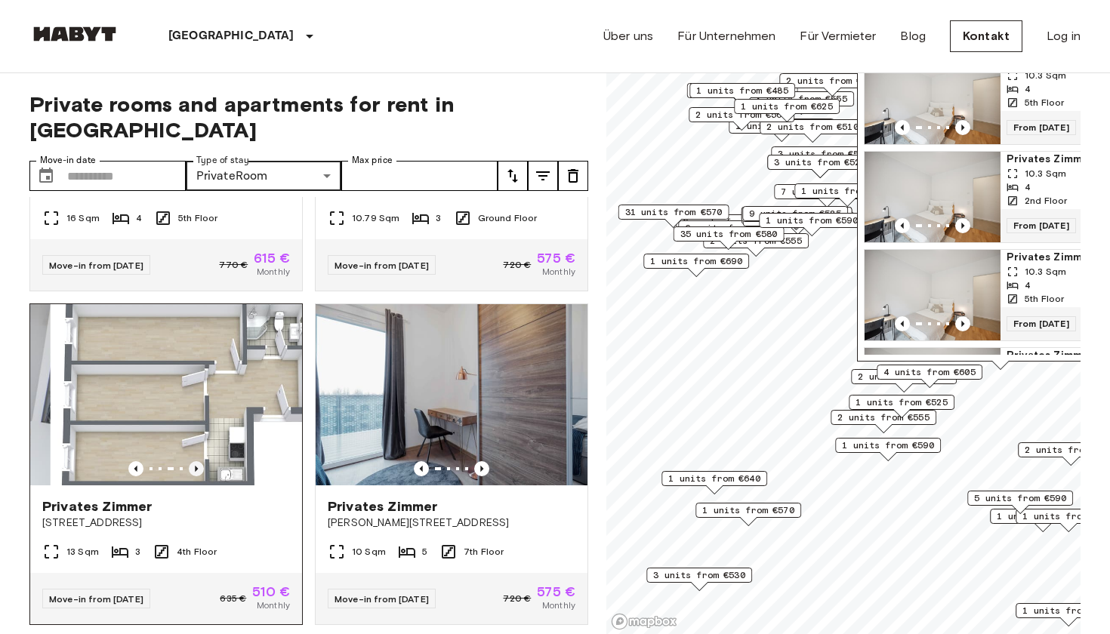
click at [199, 461] on icon "Previous image" at bounding box center [196, 468] width 15 height 15
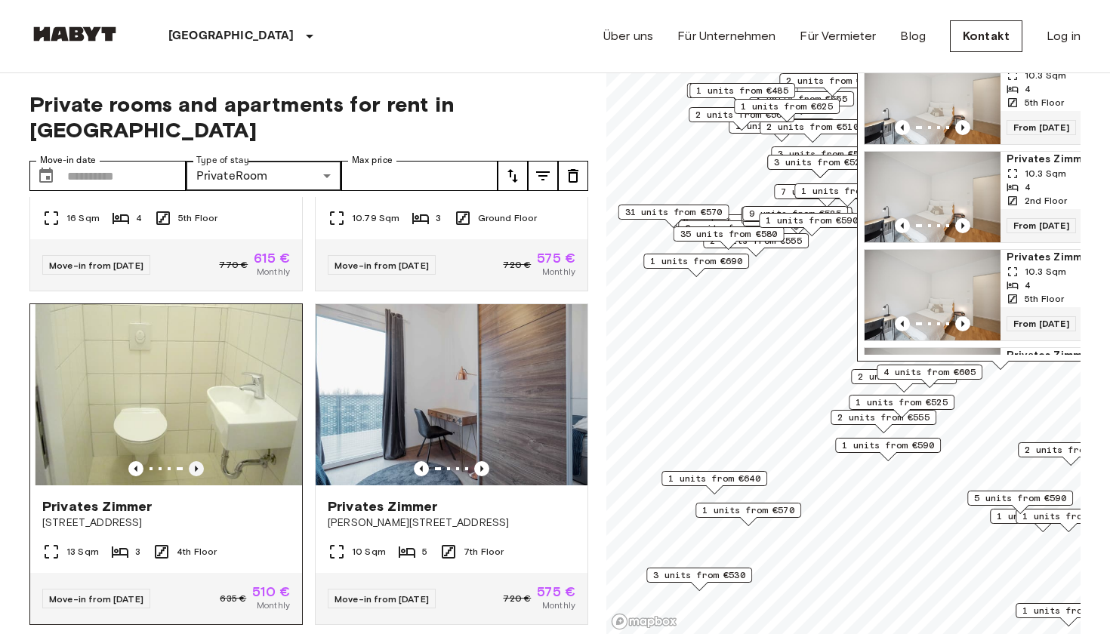
click at [199, 461] on icon "Previous image" at bounding box center [196, 468] width 15 height 15
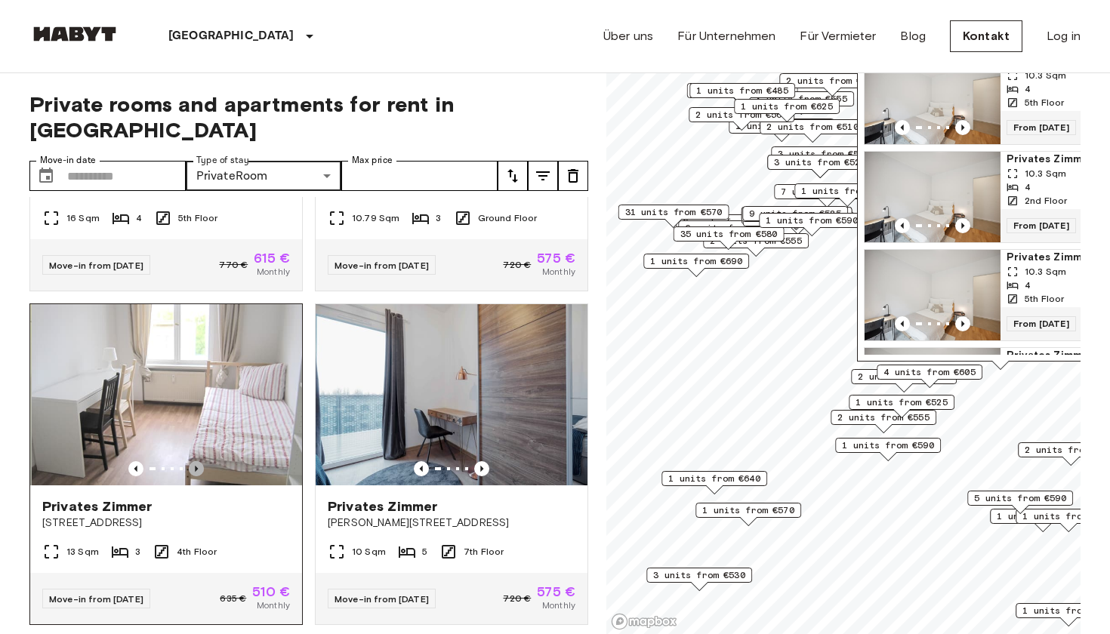
click at [199, 461] on icon "Previous image" at bounding box center [196, 468] width 15 height 15
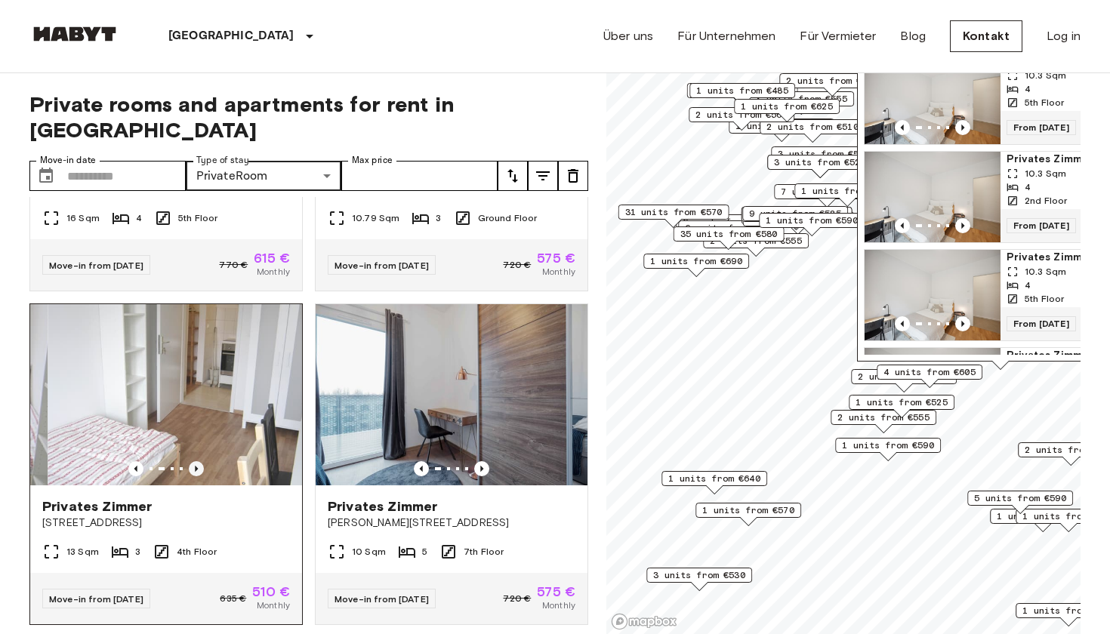
click at [199, 461] on icon "Previous image" at bounding box center [196, 468] width 15 height 15
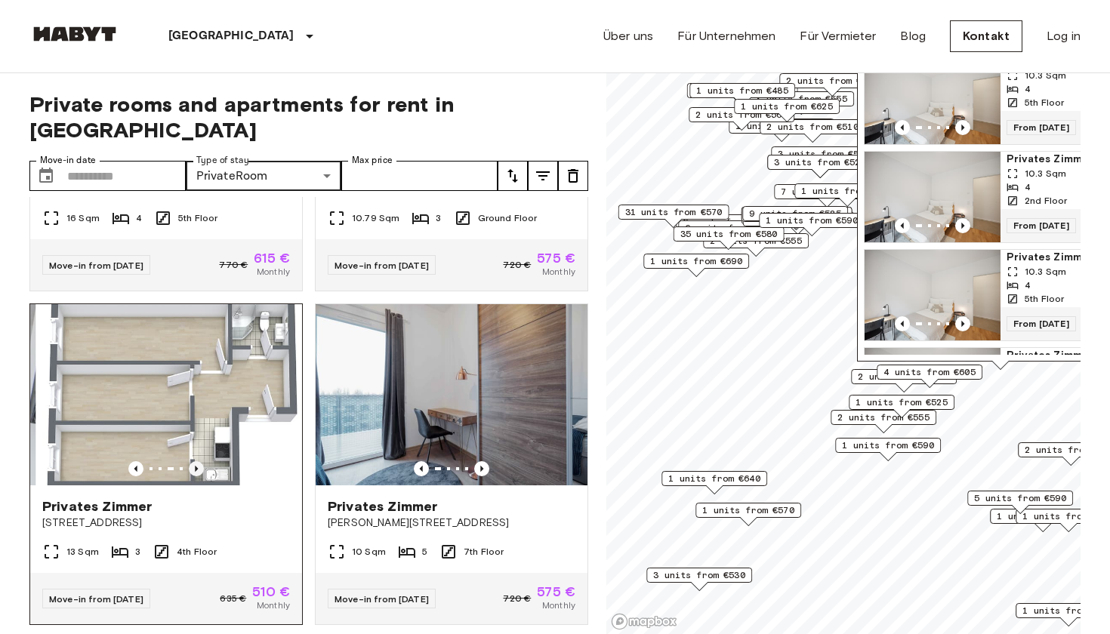
click at [199, 461] on icon "Previous image" at bounding box center [196, 468] width 15 height 15
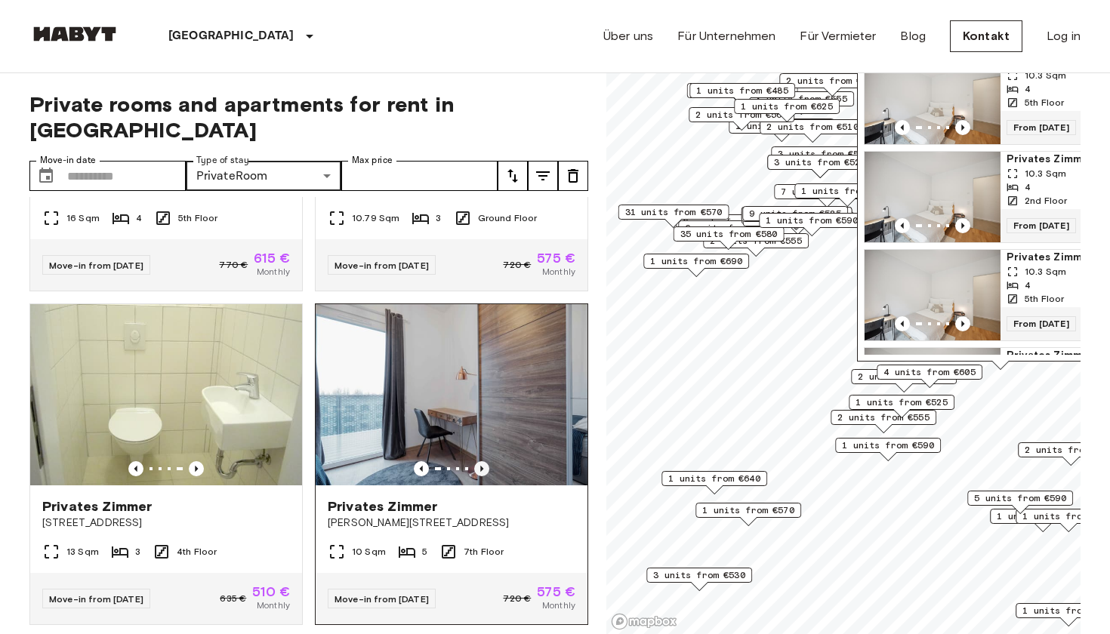
click at [480, 461] on icon "Previous image" at bounding box center [481, 468] width 15 height 15
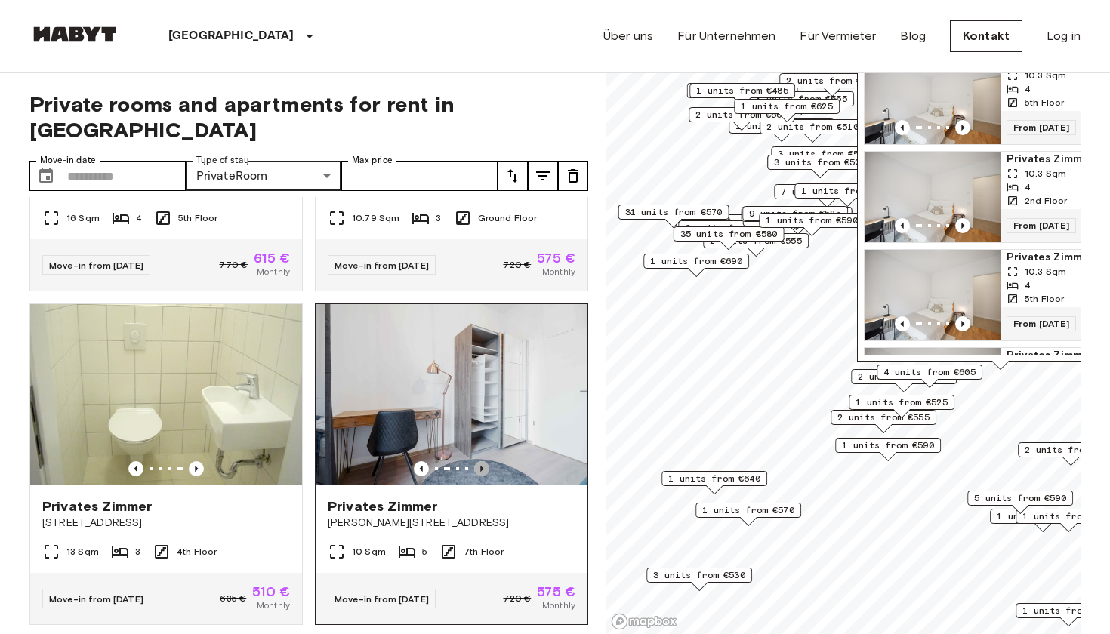
click at [480, 461] on icon "Previous image" at bounding box center [481, 468] width 15 height 15
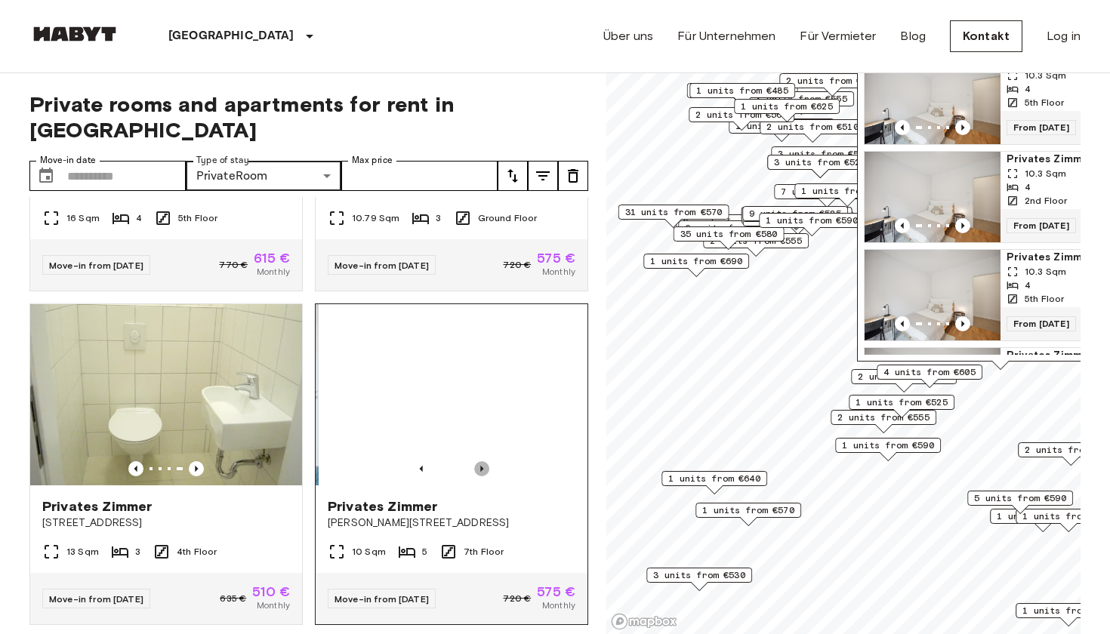
click at [480, 461] on icon "Previous image" at bounding box center [481, 468] width 15 height 15
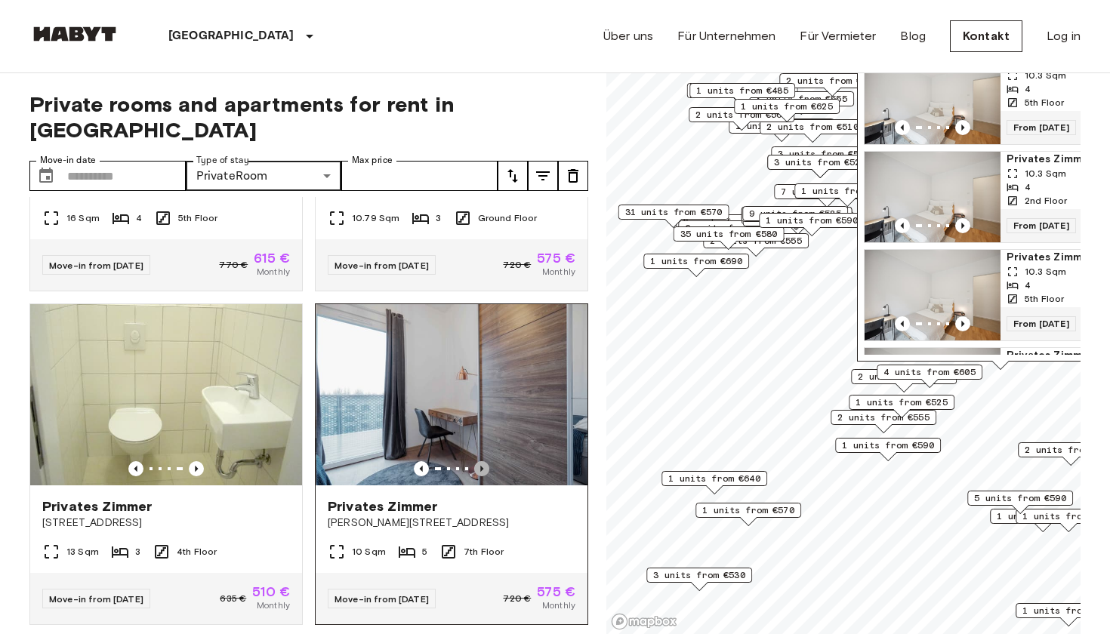
click at [481, 461] on icon "Previous image" at bounding box center [481, 468] width 15 height 15
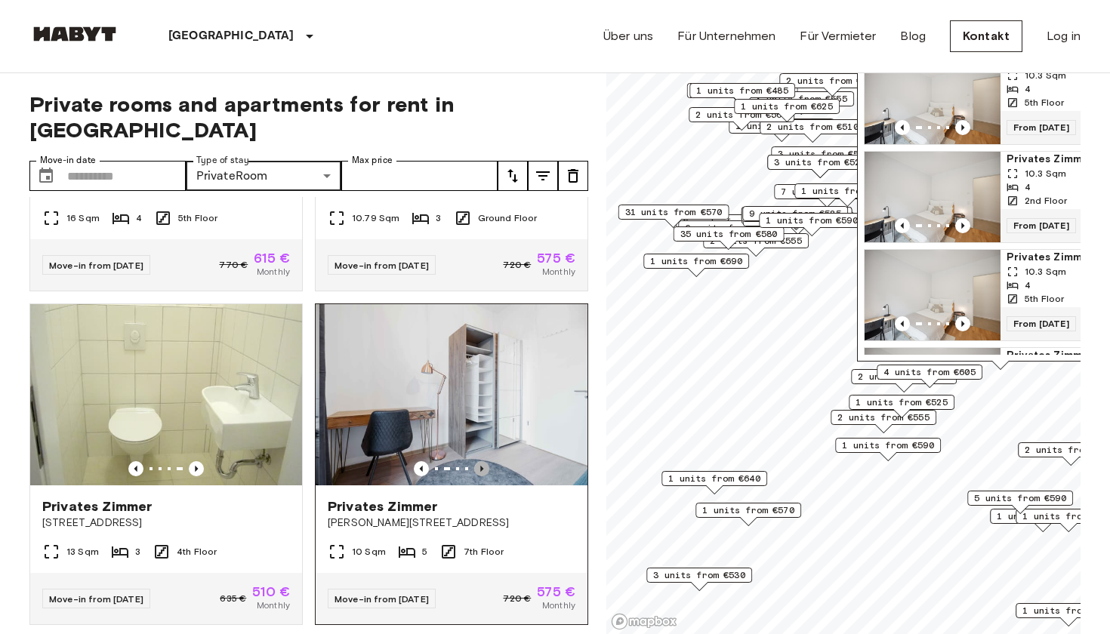
click at [481, 461] on icon "Previous image" at bounding box center [481, 468] width 15 height 15
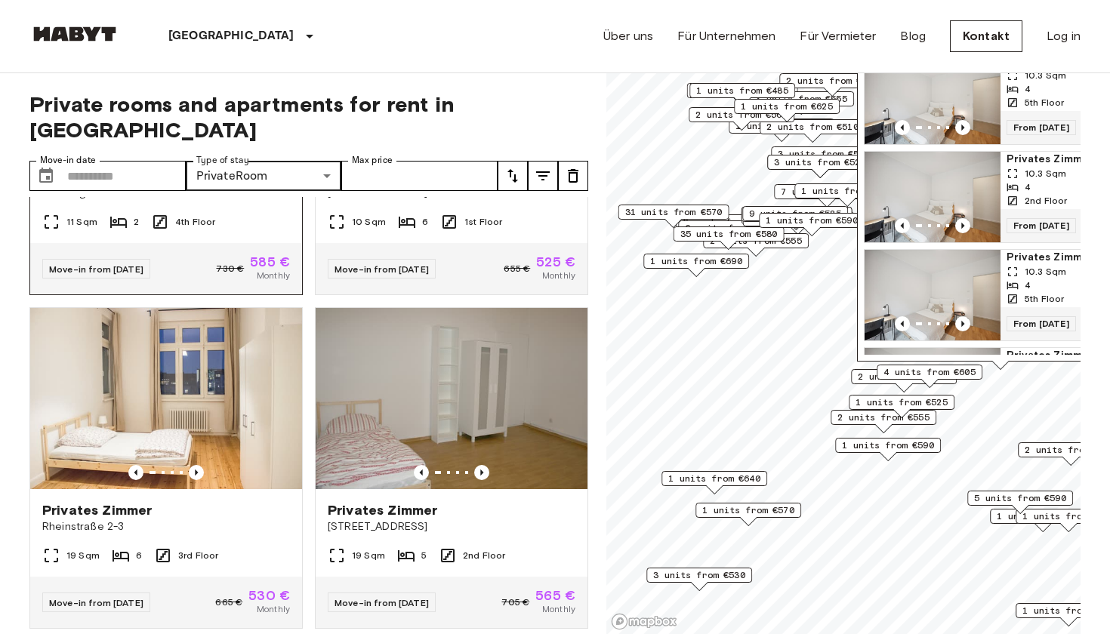
scroll to position [4914, 0]
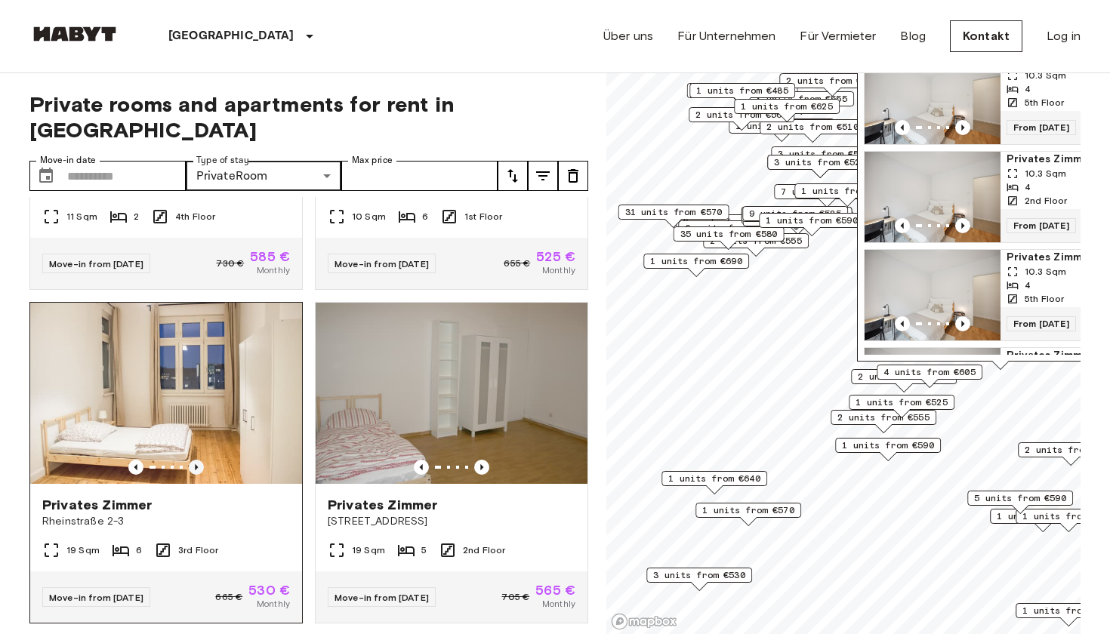
click at [195, 460] on icon "Previous image" at bounding box center [196, 467] width 15 height 15
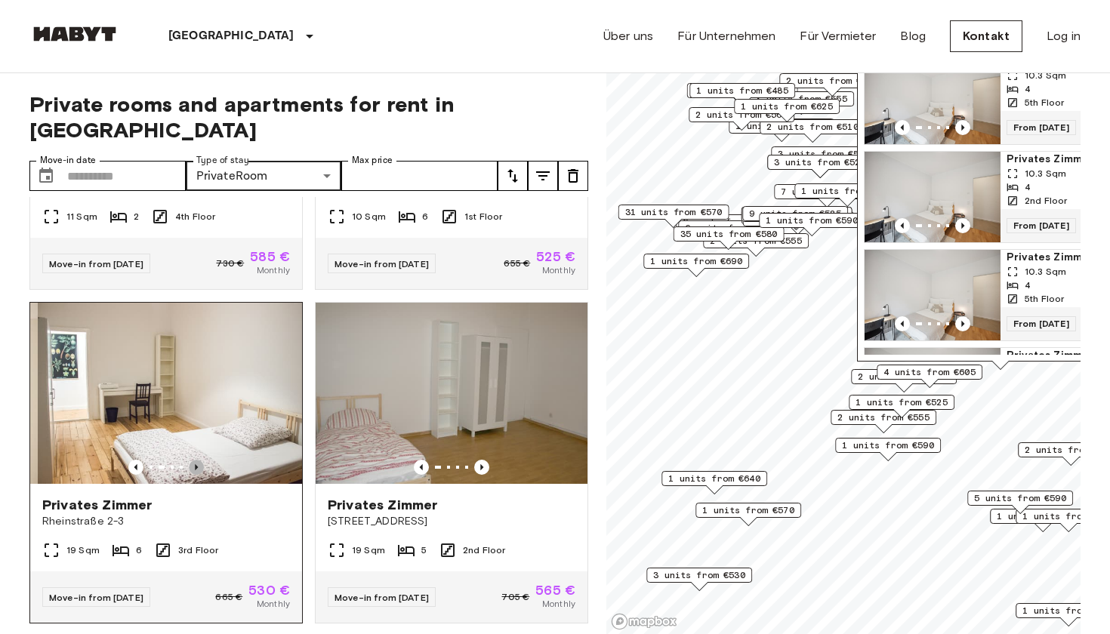
click at [195, 460] on icon "Previous image" at bounding box center [196, 467] width 15 height 15
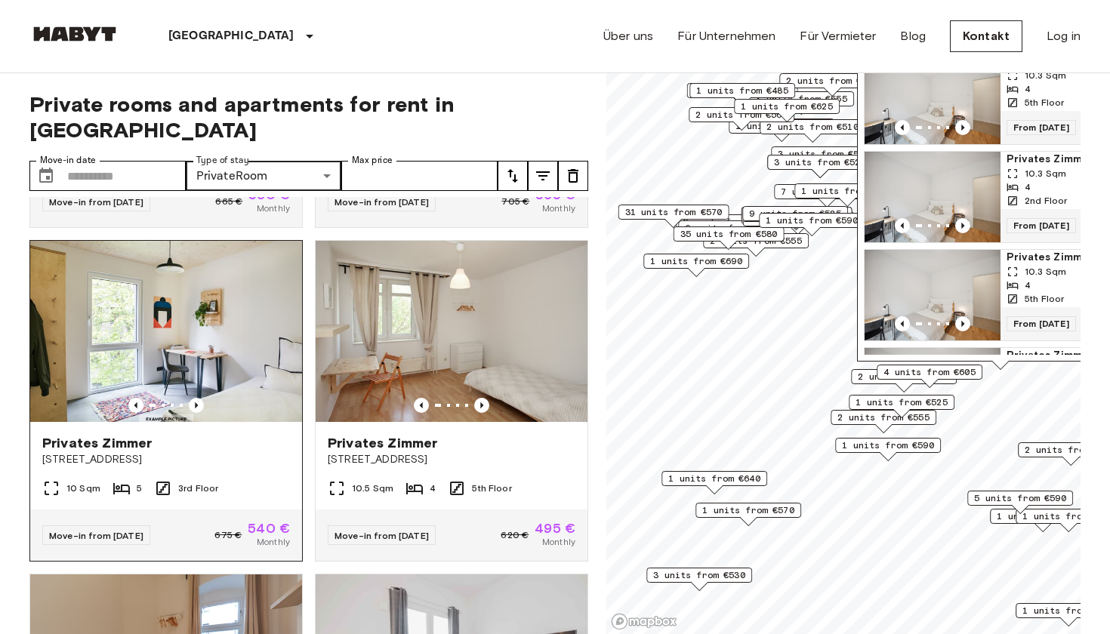
scroll to position [5310, 0]
click at [481, 398] on icon "Previous image" at bounding box center [481, 405] width 15 height 15
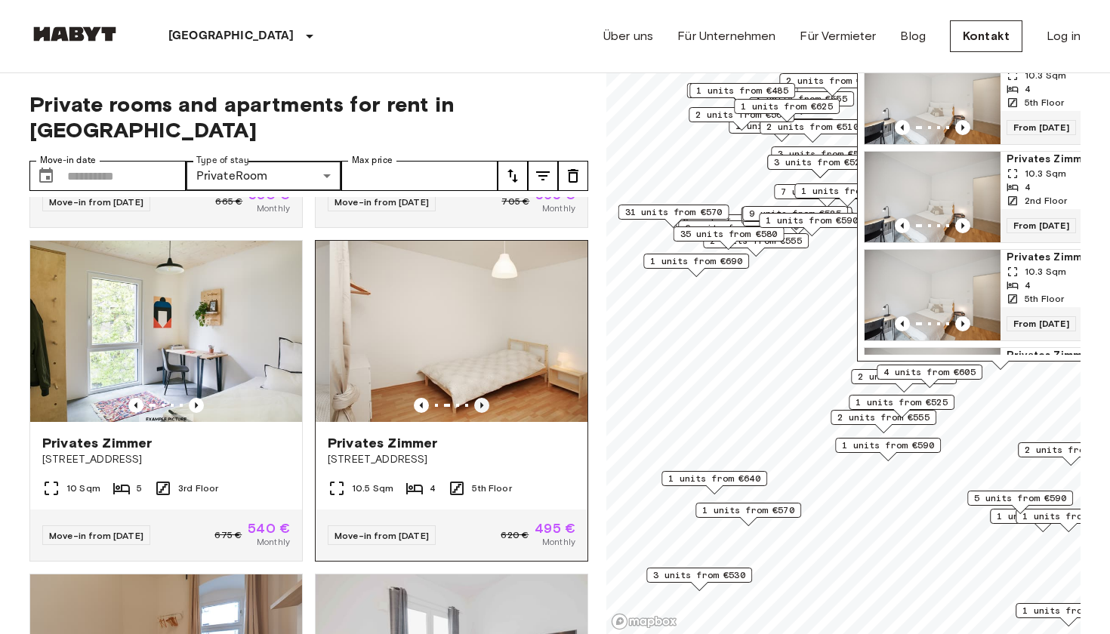
click at [481, 403] on icon "Previous image" at bounding box center [481, 406] width 3 height 6
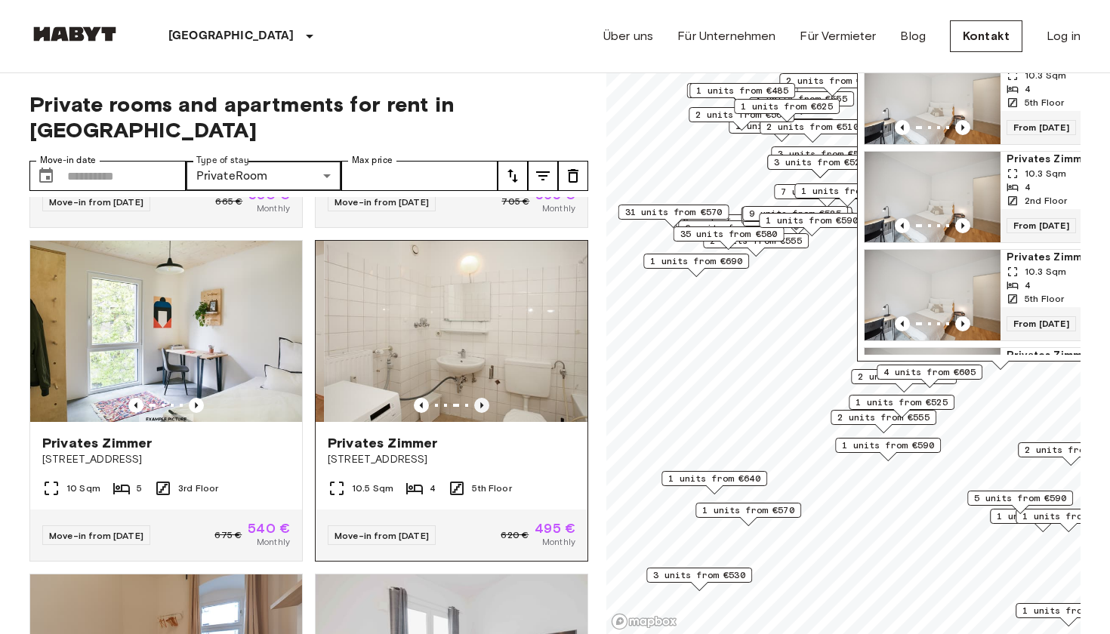
click at [481, 403] on icon "Previous image" at bounding box center [481, 406] width 3 height 6
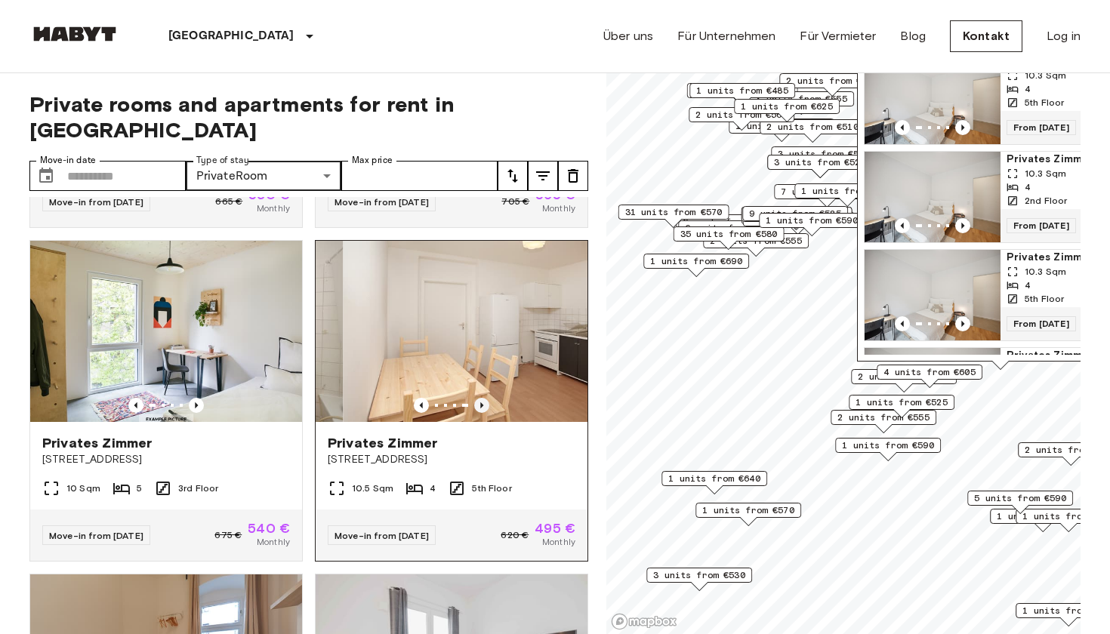
click at [481, 403] on icon "Previous image" at bounding box center [481, 406] width 3 height 6
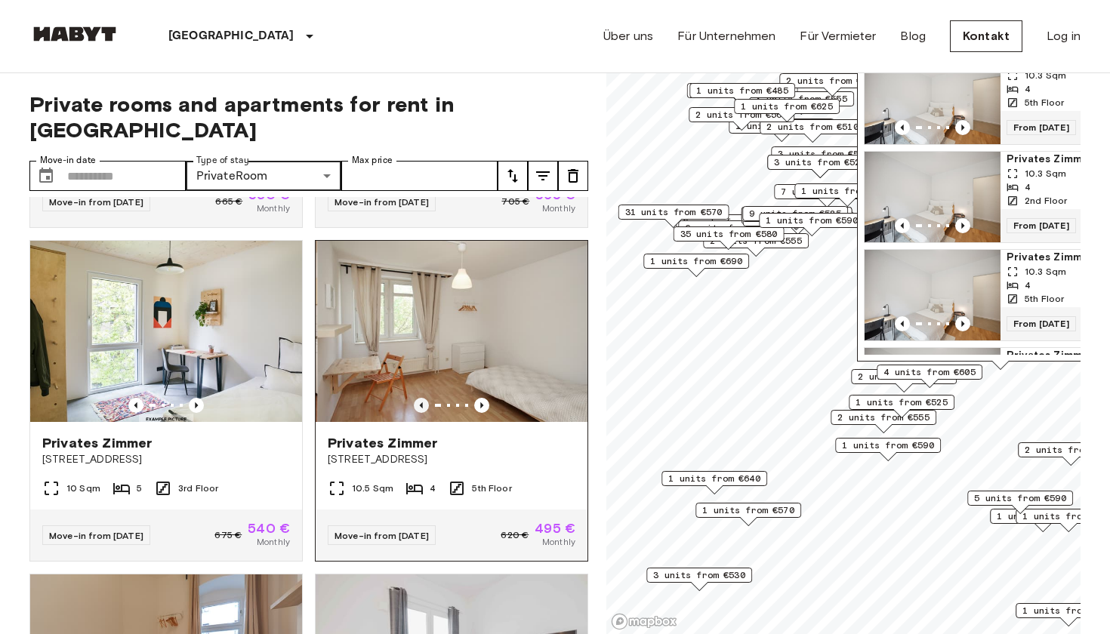
click at [418, 398] on icon "Previous image" at bounding box center [421, 405] width 15 height 15
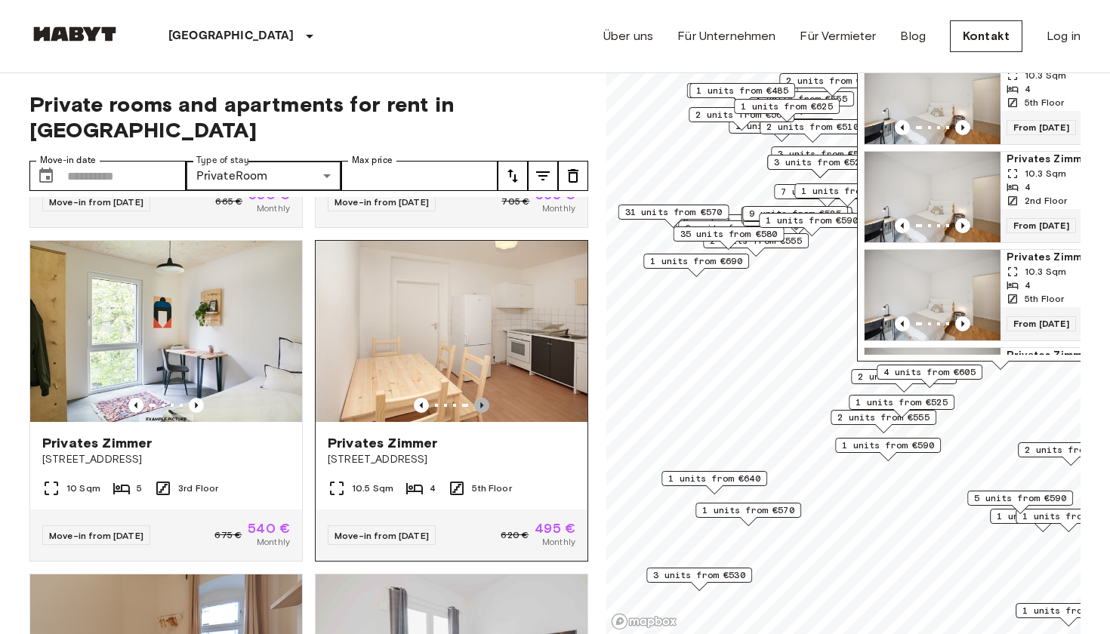
click at [483, 398] on icon "Previous image" at bounding box center [481, 405] width 15 height 15
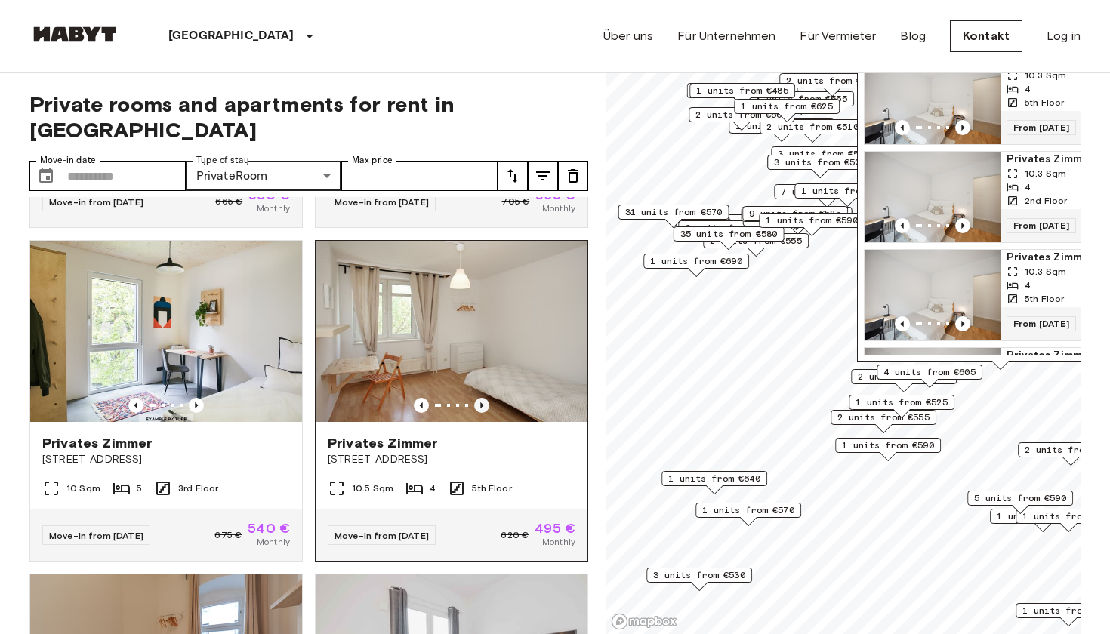
click at [483, 398] on icon "Previous image" at bounding box center [481, 405] width 15 height 15
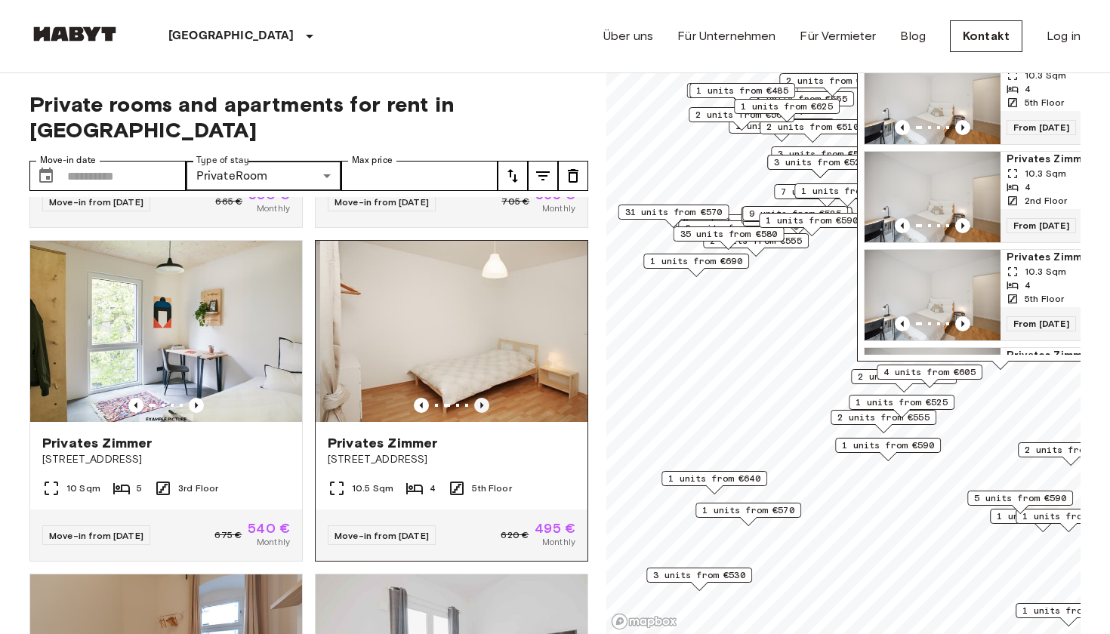
click at [483, 398] on icon "Previous image" at bounding box center [481, 405] width 15 height 15
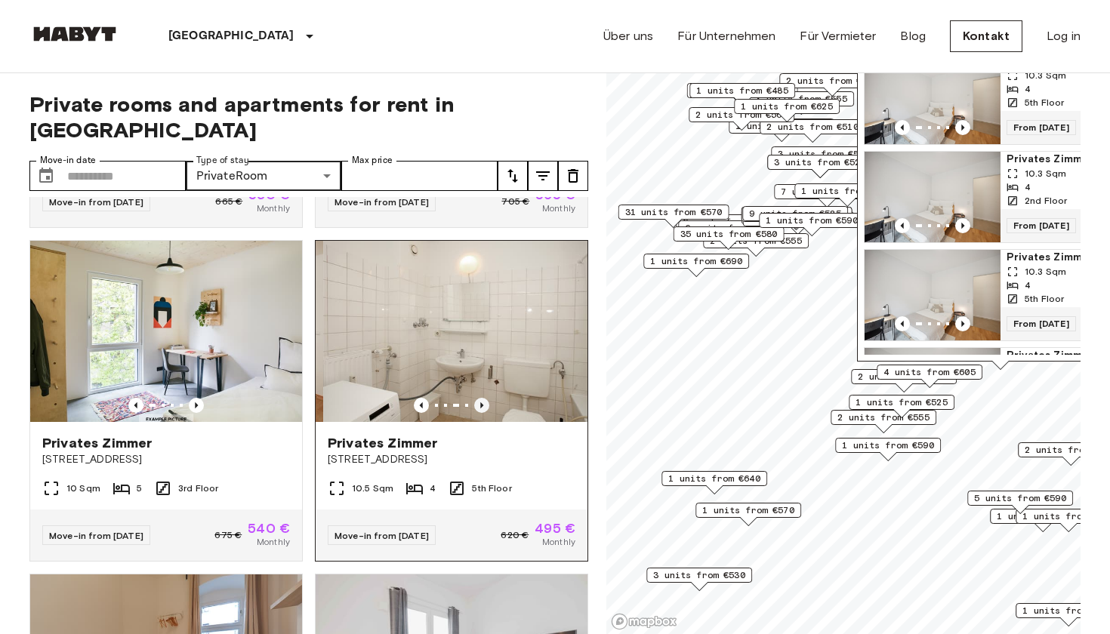
click at [483, 398] on icon "Previous image" at bounding box center [481, 405] width 15 height 15
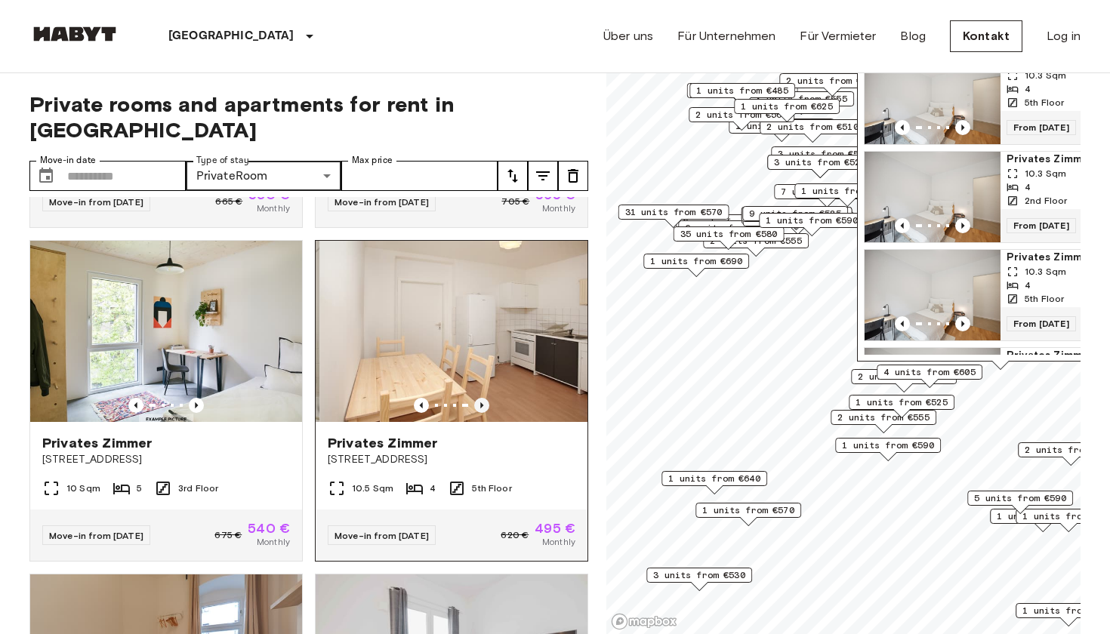
click at [483, 398] on icon "Previous image" at bounding box center [481, 405] width 15 height 15
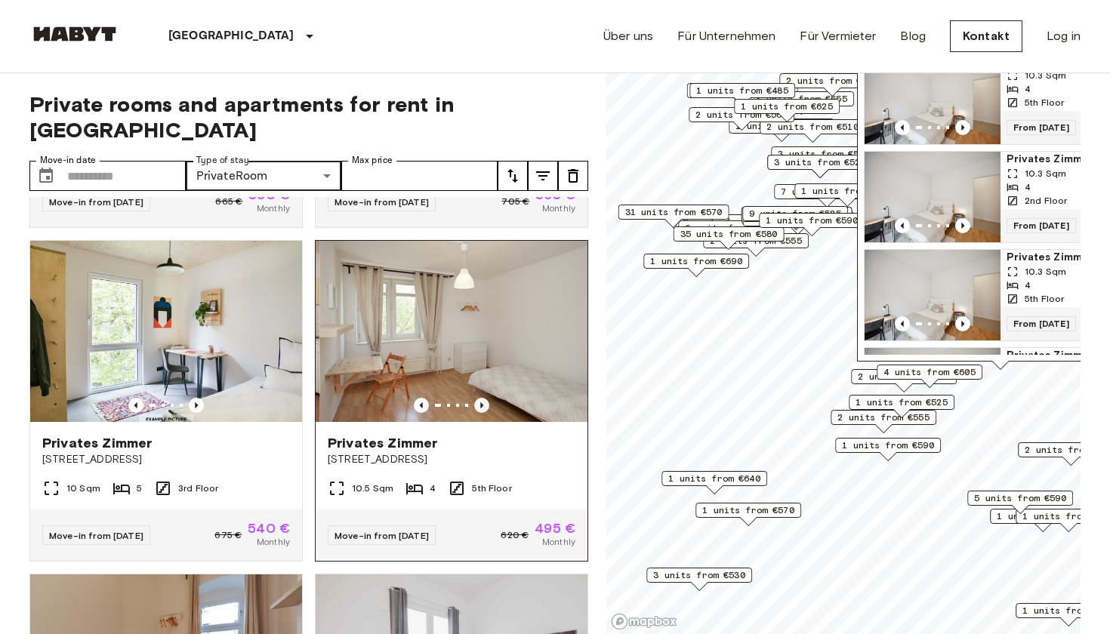
click at [483, 398] on icon "Previous image" at bounding box center [481, 405] width 15 height 15
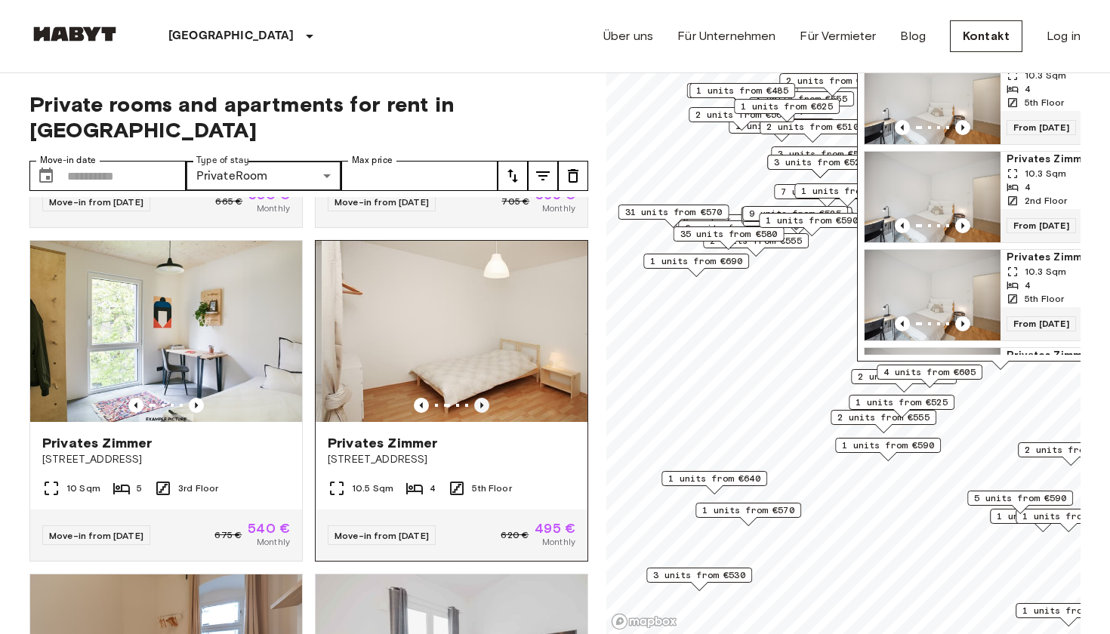
click at [483, 398] on icon "Previous image" at bounding box center [481, 405] width 15 height 15
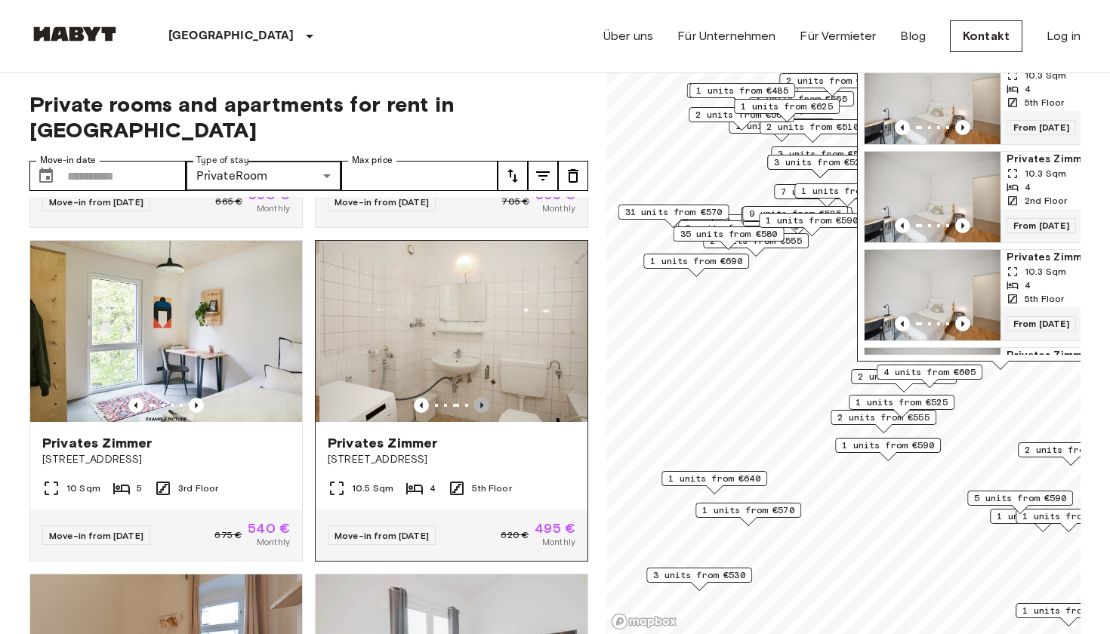
click at [483, 398] on icon "Previous image" at bounding box center [481, 405] width 15 height 15
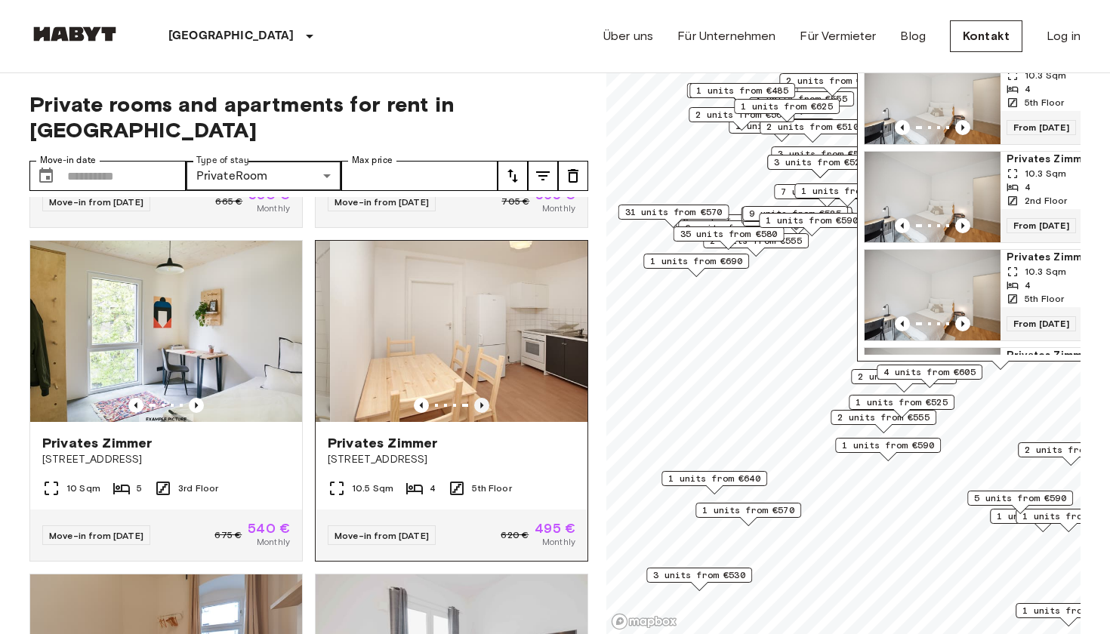
click at [483, 398] on icon "Previous image" at bounding box center [481, 405] width 15 height 15
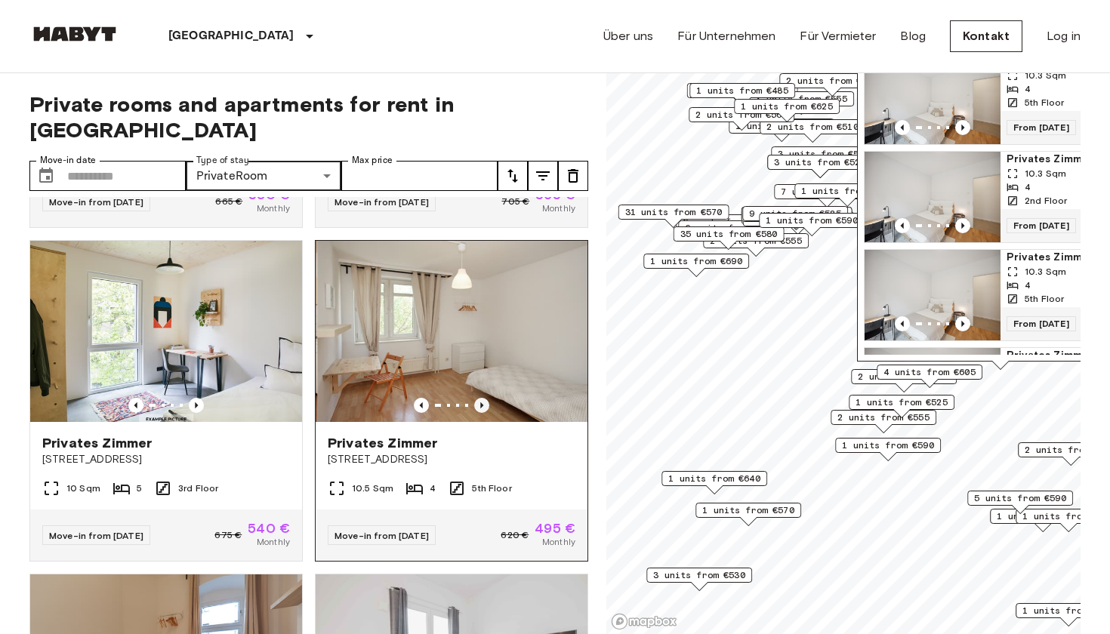
click at [483, 398] on icon "Previous image" at bounding box center [481, 405] width 15 height 15
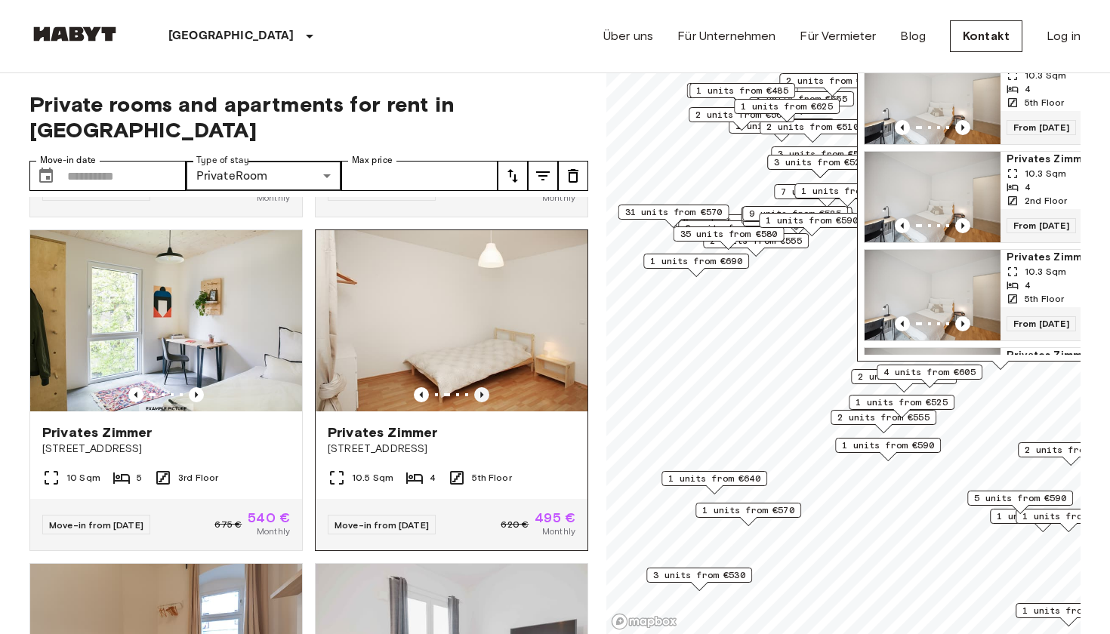
scroll to position [5324, 0]
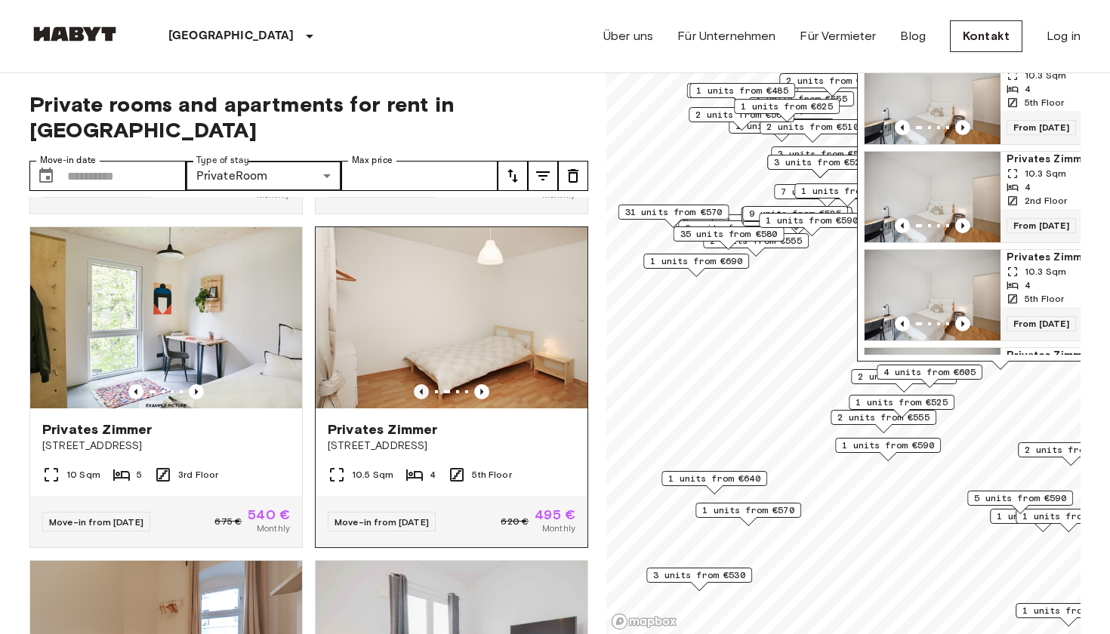
click at [424, 384] on icon "Previous image" at bounding box center [421, 391] width 15 height 15
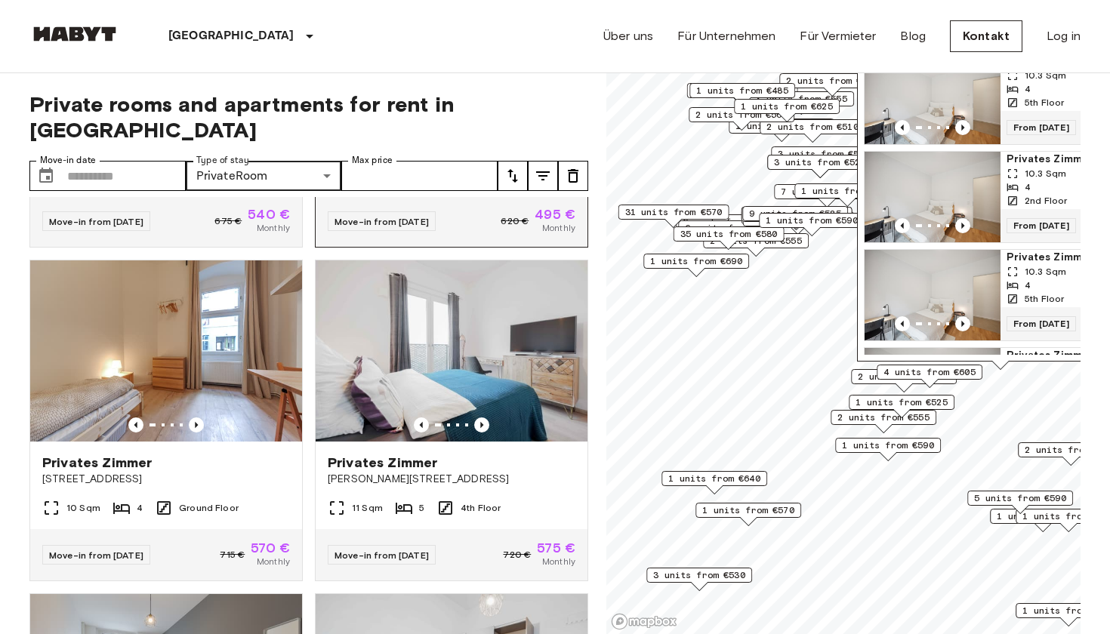
scroll to position [5627, 0]
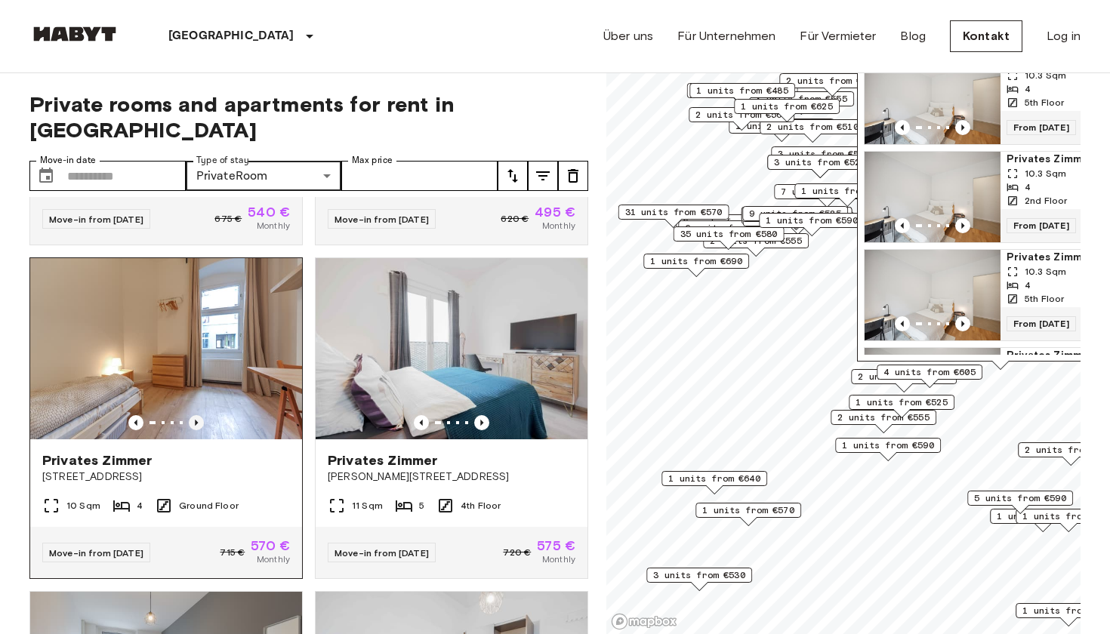
click at [200, 415] on icon "Previous image" at bounding box center [196, 422] width 15 height 15
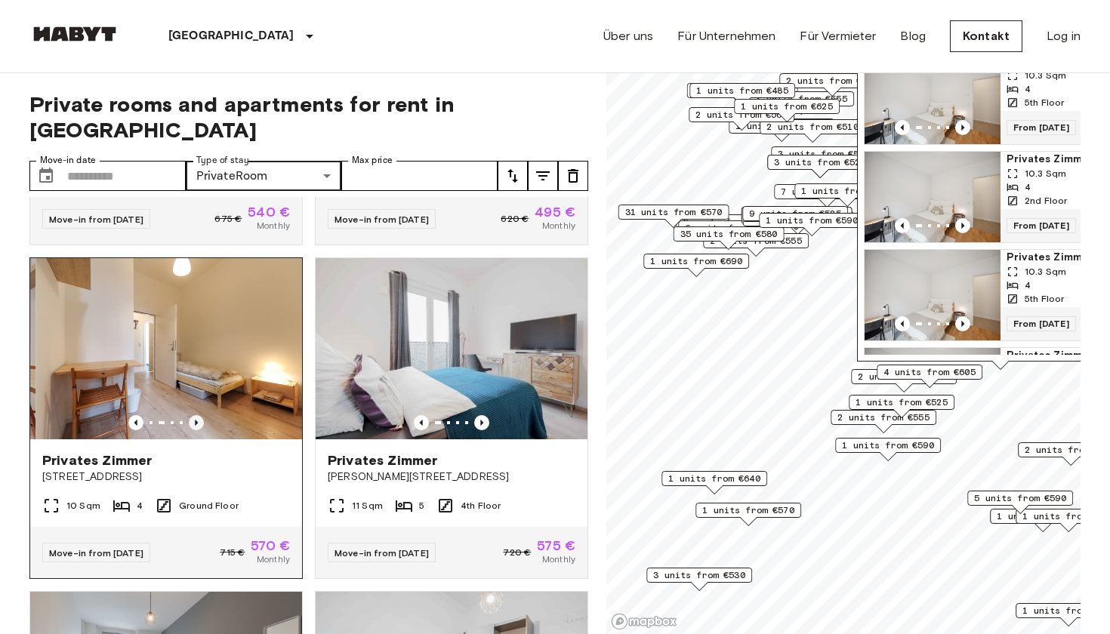
click at [198, 415] on icon "Previous image" at bounding box center [196, 422] width 15 height 15
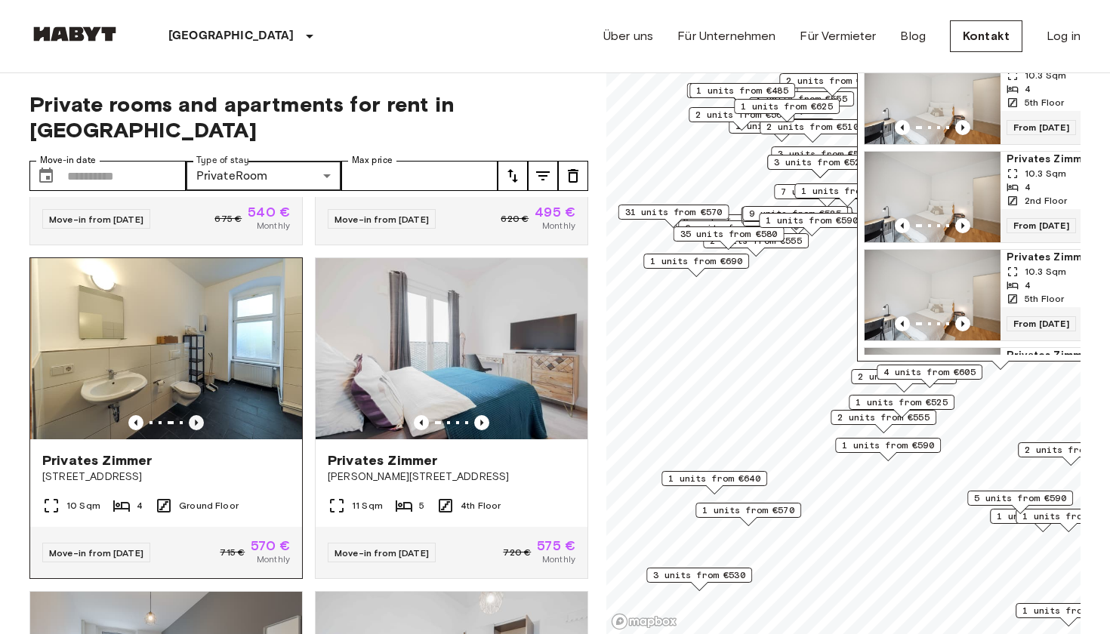
click at [196, 420] on icon "Previous image" at bounding box center [196, 423] width 3 height 6
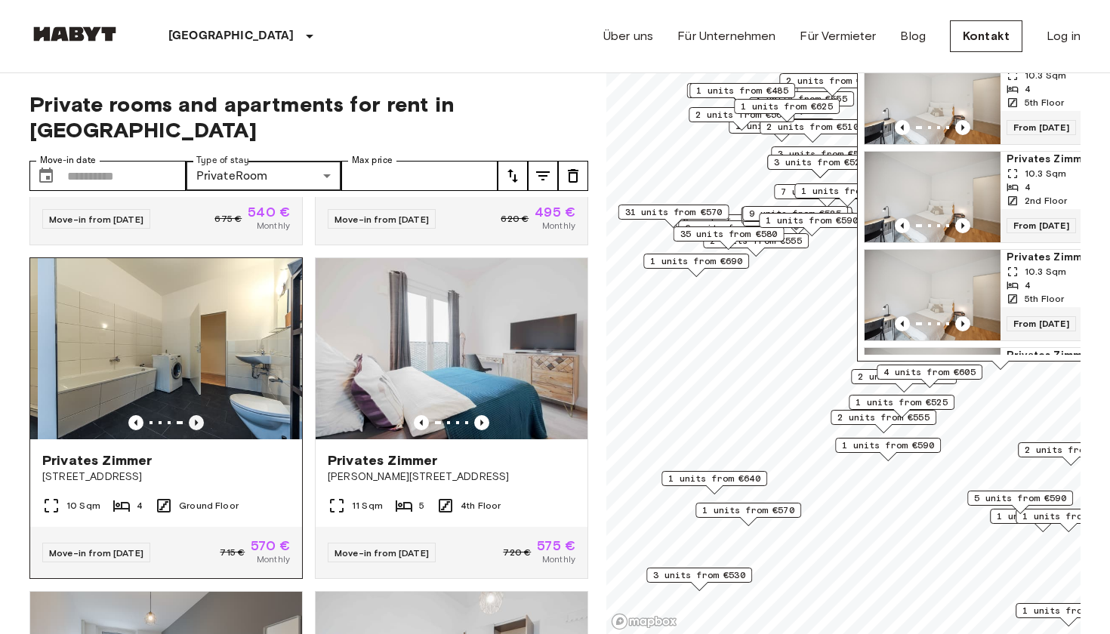
click at [196, 415] on icon "Previous image" at bounding box center [196, 422] width 15 height 15
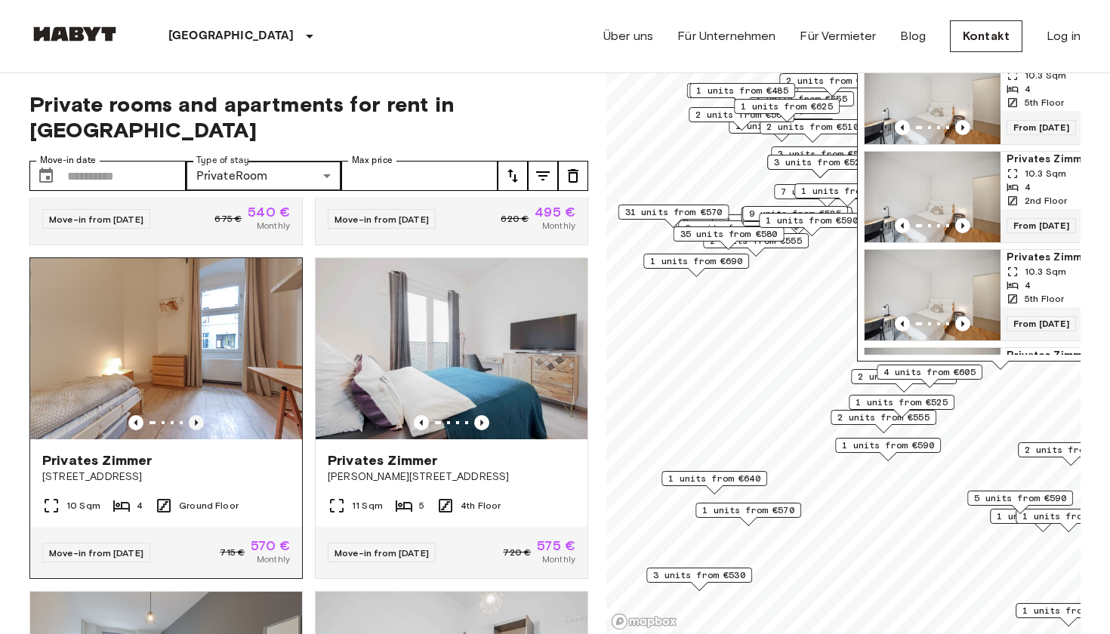
click at [195, 415] on icon "Previous image" at bounding box center [196, 422] width 15 height 15
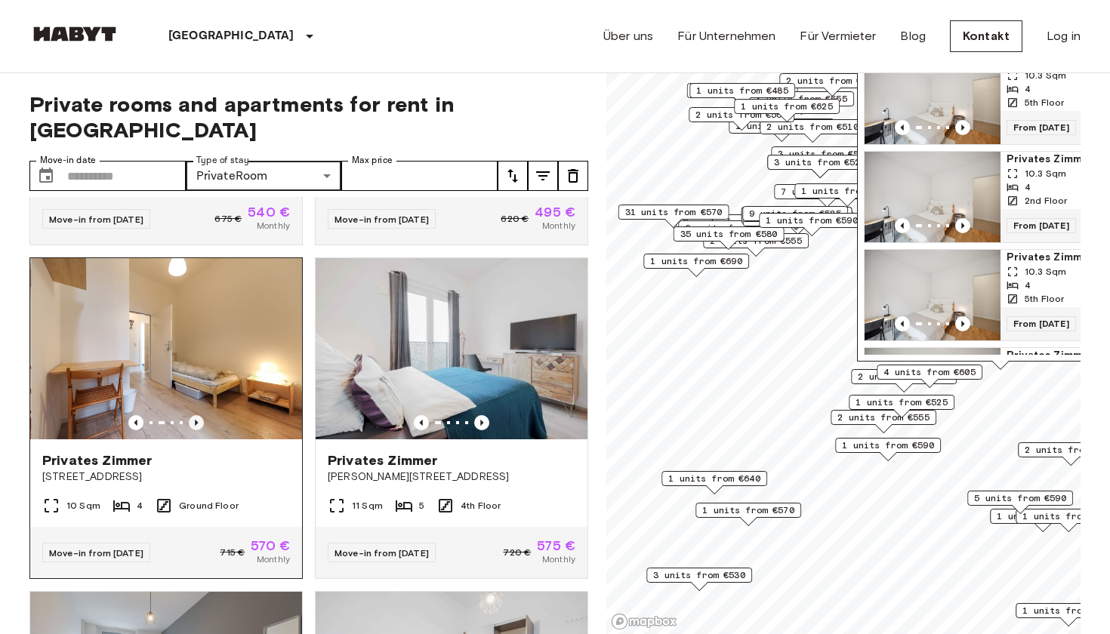
click at [195, 415] on icon "Previous image" at bounding box center [196, 422] width 15 height 15
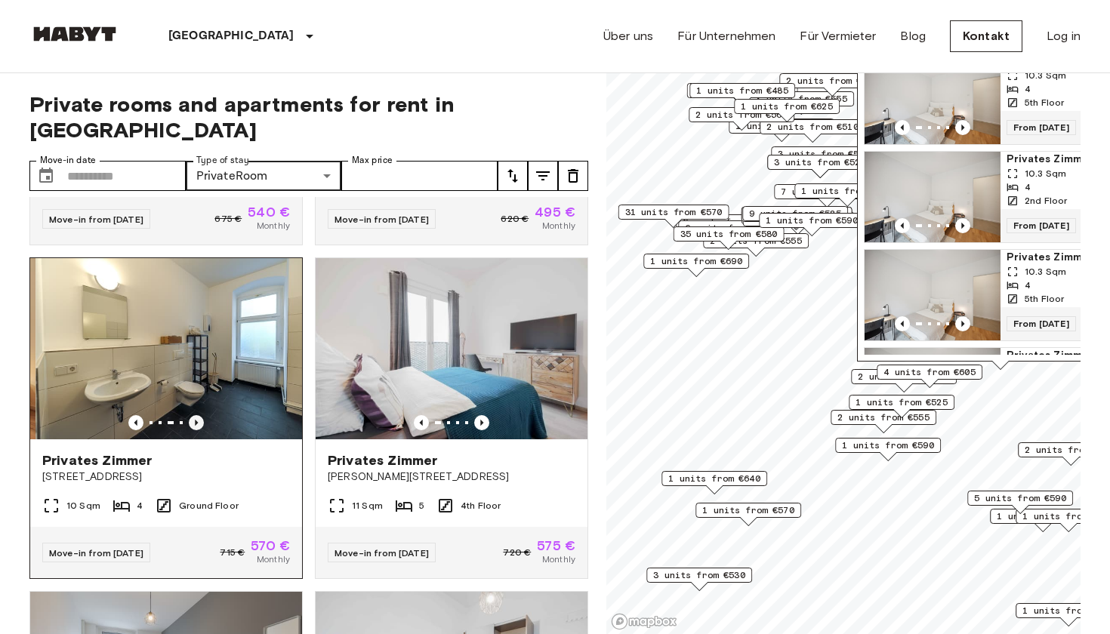
click at [195, 415] on icon "Previous image" at bounding box center [196, 422] width 15 height 15
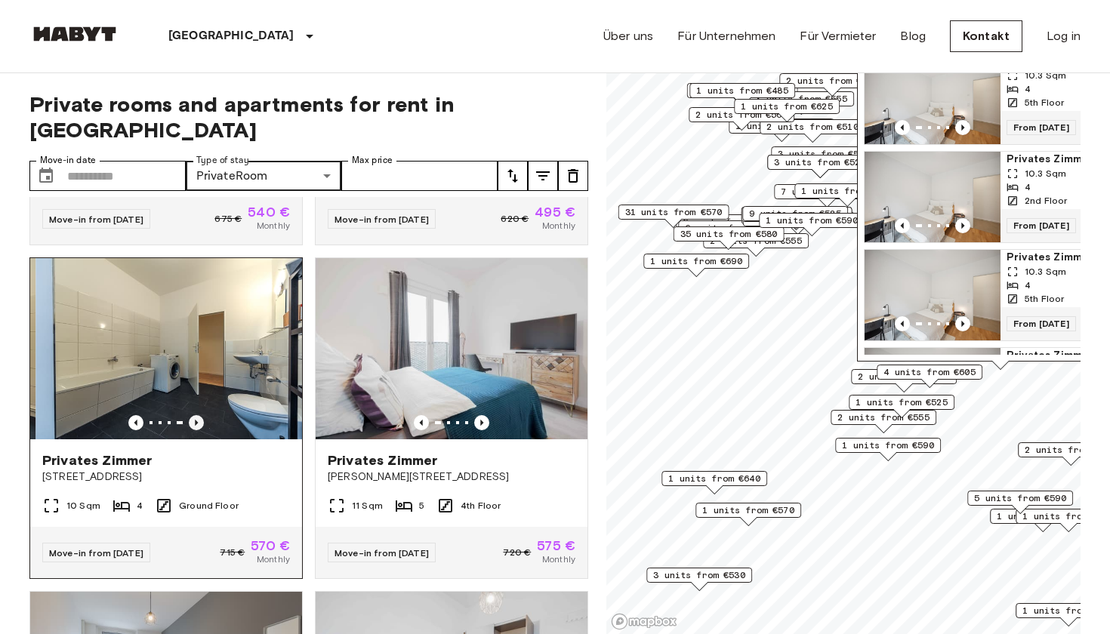
click at [195, 415] on icon "Previous image" at bounding box center [196, 422] width 15 height 15
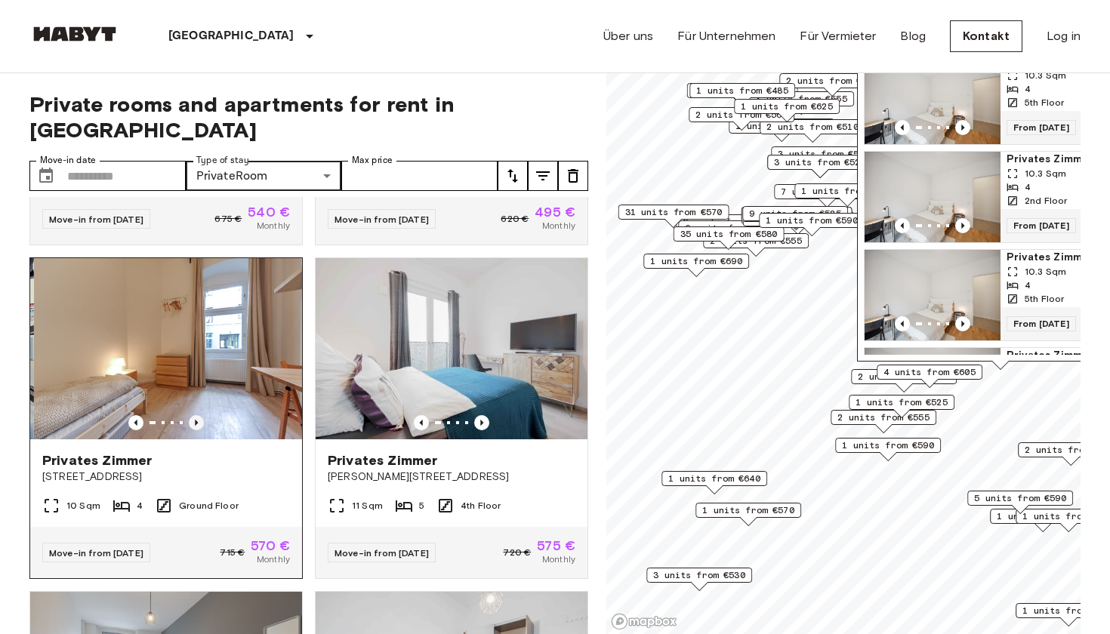
click at [195, 415] on icon "Previous image" at bounding box center [196, 422] width 15 height 15
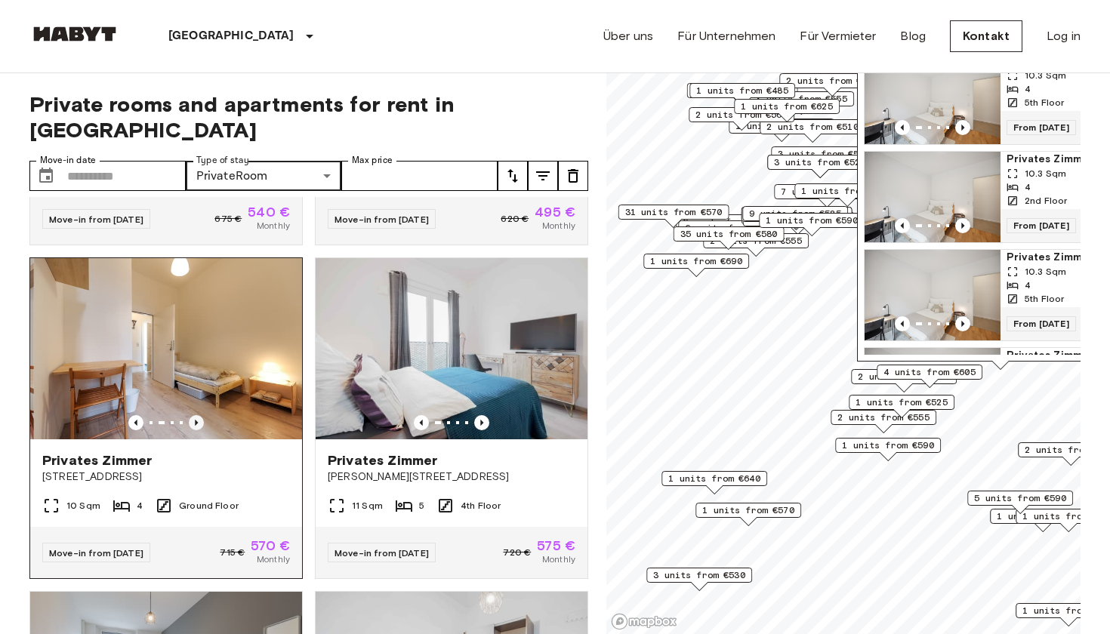
click at [195, 415] on icon "Previous image" at bounding box center [196, 422] width 15 height 15
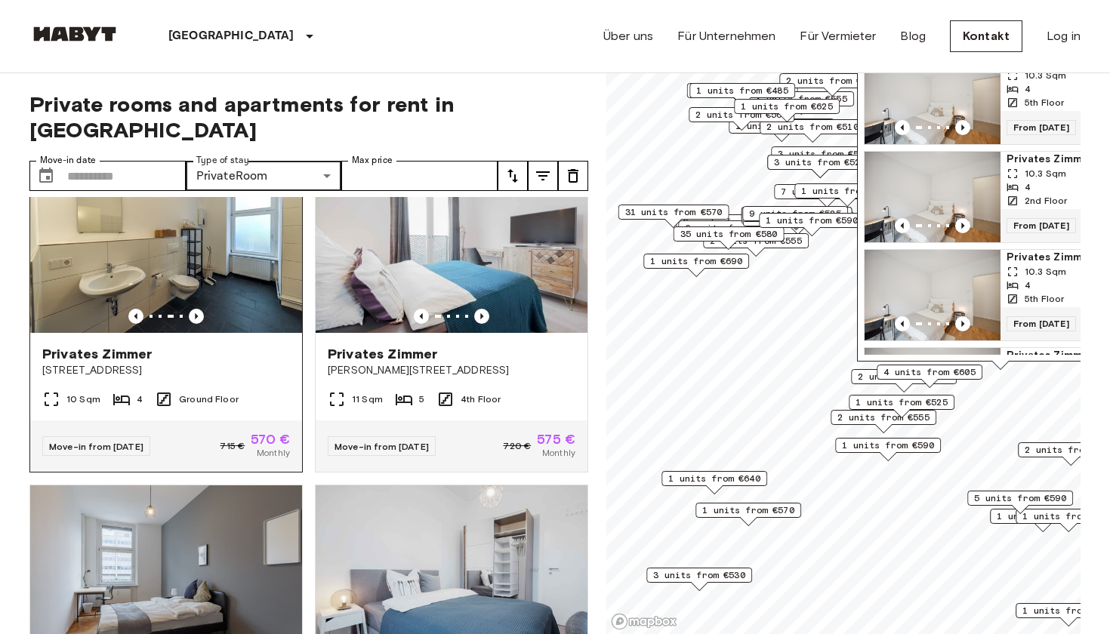
scroll to position [5756, 0]
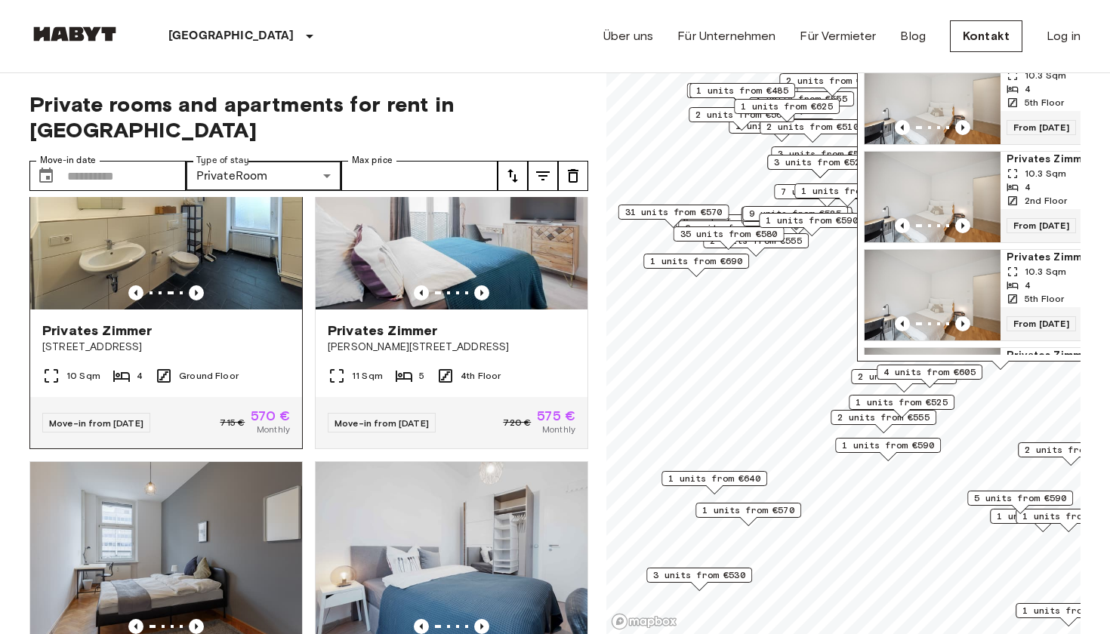
click at [182, 292] on div at bounding box center [181, 293] width 3 height 3
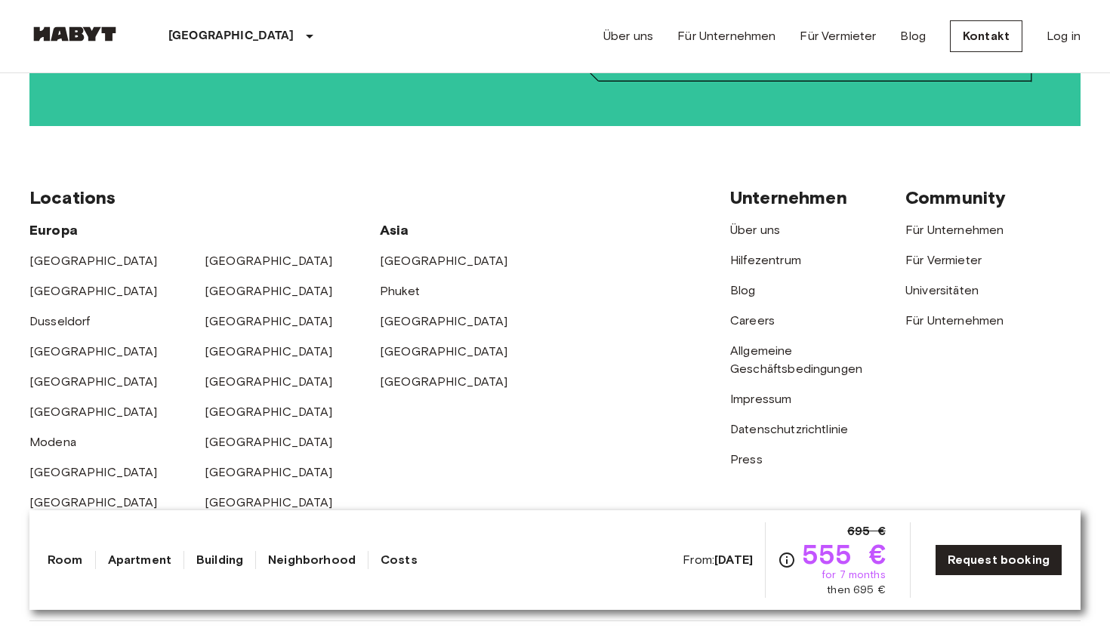
scroll to position [2967, 0]
